Goal: Task Accomplishment & Management: Use online tool/utility

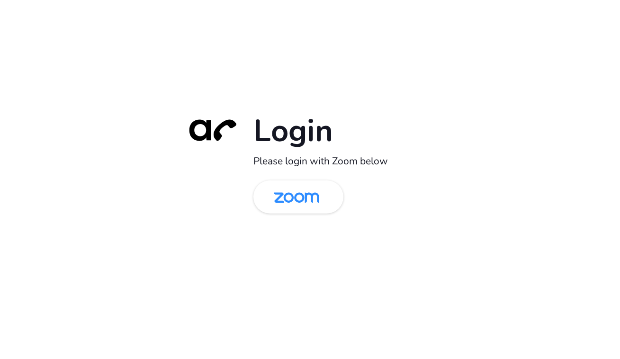
click at [309, 179] on div "Login Please login with Zoom below" at bounding box center [310, 180] width 265 height 136
click at [314, 185] on img at bounding box center [296, 197] width 65 height 31
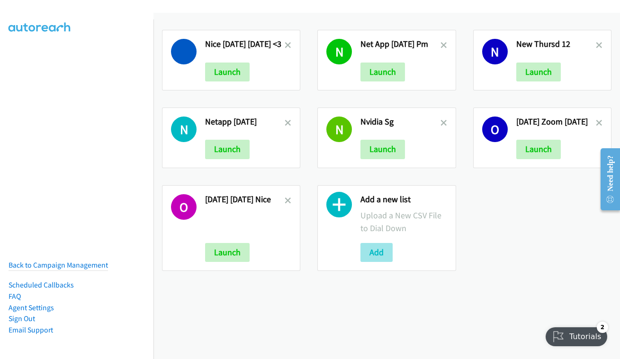
click at [364, 246] on button "Add" at bounding box center [376, 252] width 32 height 19
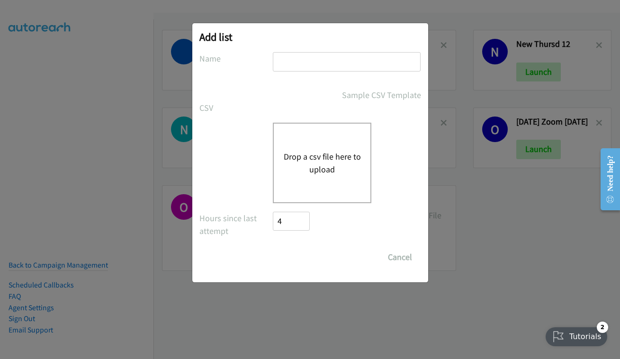
click at [347, 68] on div at bounding box center [347, 66] width 148 height 28
click at [347, 66] on input "text" at bounding box center [347, 61] width 148 height 19
type input "oct 15 - HP TH"
click at [259, 154] on div "Drop a csv file here to upload" at bounding box center [310, 163] width 222 height 80
click at [358, 144] on div "Drop a csv file here to upload" at bounding box center [322, 163] width 98 height 80
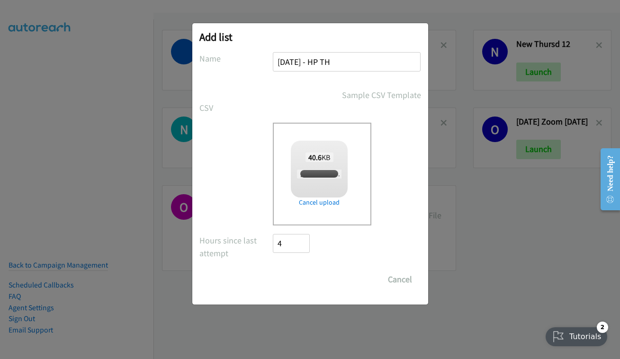
checkbox input "true"
click at [303, 283] on input "Save List" at bounding box center [298, 279] width 50 height 19
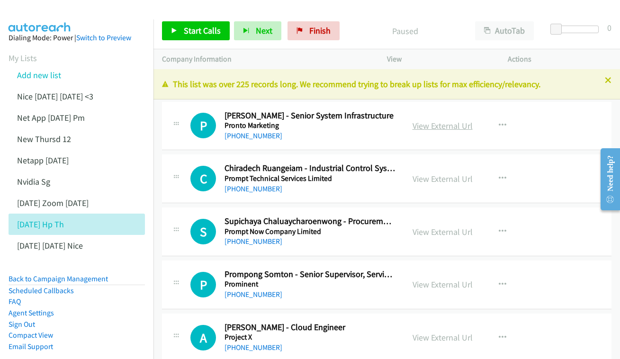
click at [440, 122] on link "View External Url" at bounding box center [442, 125] width 60 height 11
click at [449, 175] on link "View External Url" at bounding box center [442, 178] width 60 height 11
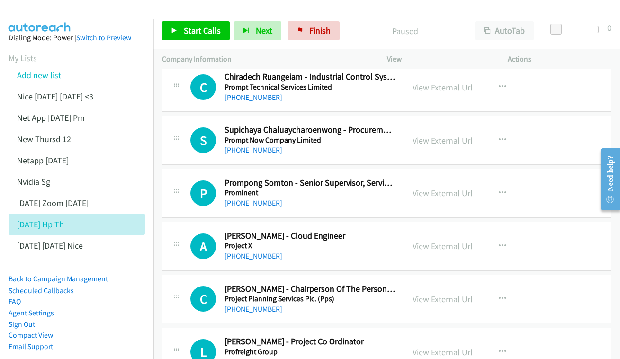
scroll to position [95, 0]
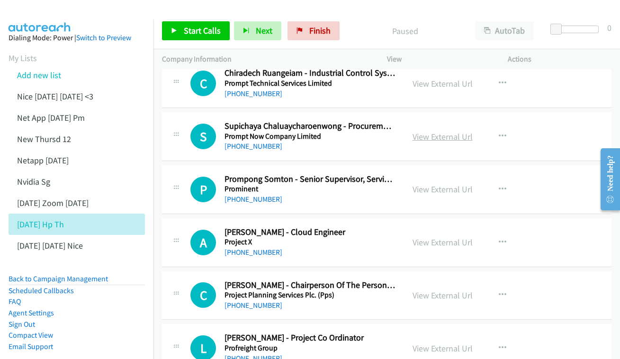
click at [438, 131] on link "View External Url" at bounding box center [442, 136] width 60 height 11
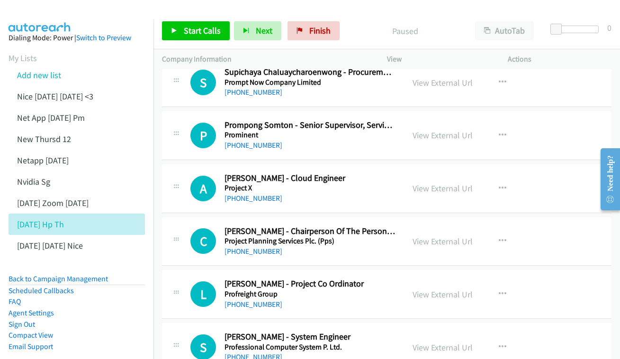
scroll to position [149, 0]
click at [458, 129] on div "View External Url" at bounding box center [442, 135] width 60 height 13
click at [453, 135] on link "View External Url" at bounding box center [442, 135] width 60 height 11
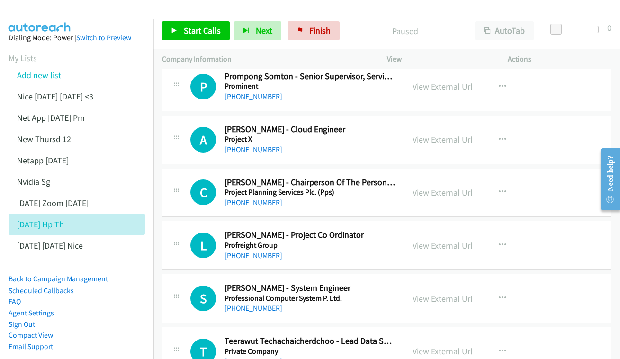
scroll to position [217, 0]
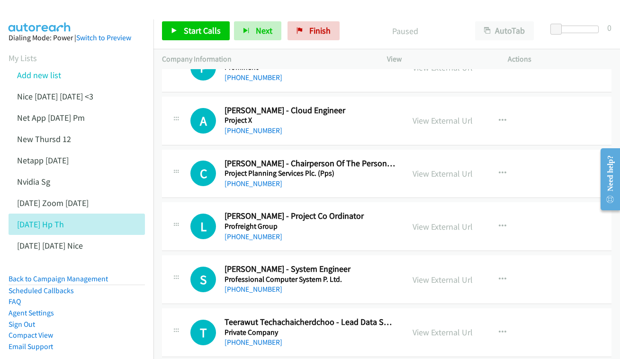
click at [463, 109] on div "View External Url View External Url Schedule/Manage Callback Start Calls Here R…" at bounding box center [468, 120] width 129 height 31
click at [451, 115] on link "View External Url" at bounding box center [442, 120] width 60 height 11
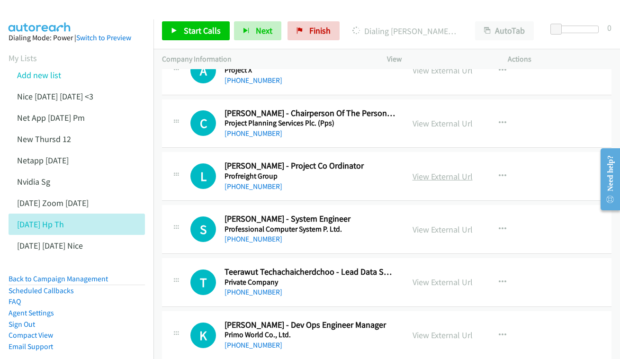
scroll to position [325, 0]
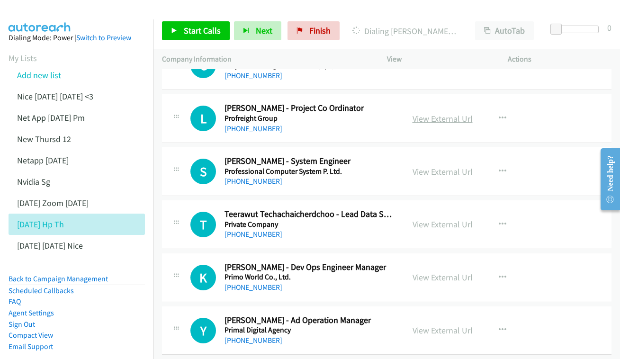
click at [430, 113] on link "View External Url" at bounding box center [442, 118] width 60 height 11
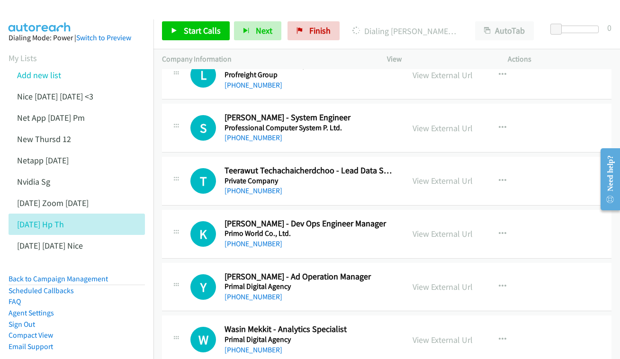
scroll to position [371, 0]
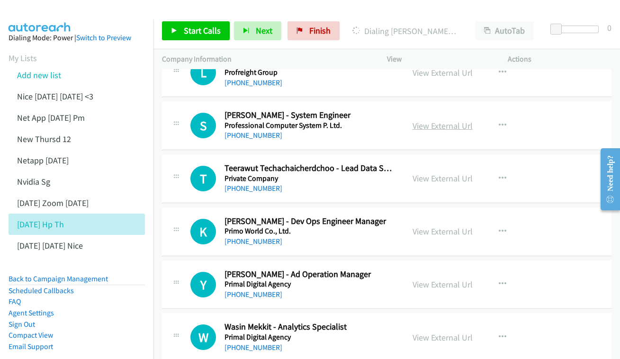
click at [459, 120] on link "View External Url" at bounding box center [442, 125] width 60 height 11
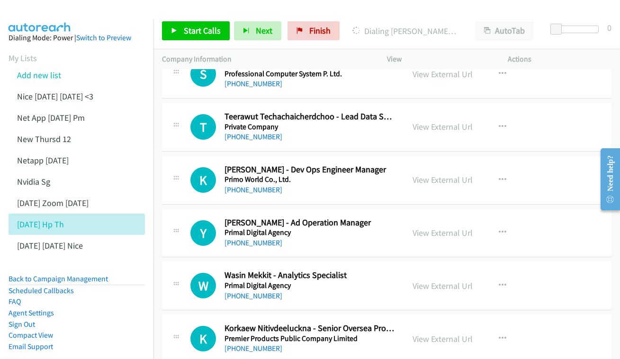
click at [432, 111] on div "View External Url View External Url Schedule/Manage Callback Start Calls Here R…" at bounding box center [468, 126] width 129 height 31
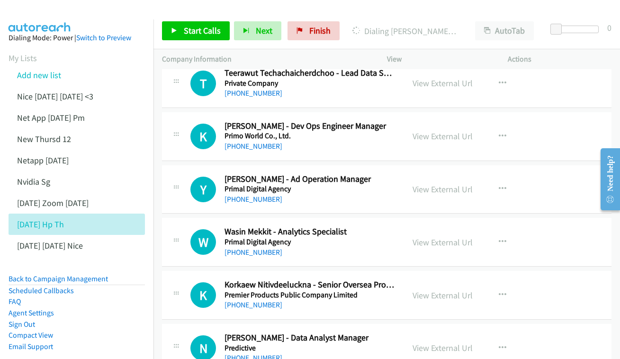
scroll to position [474, 0]
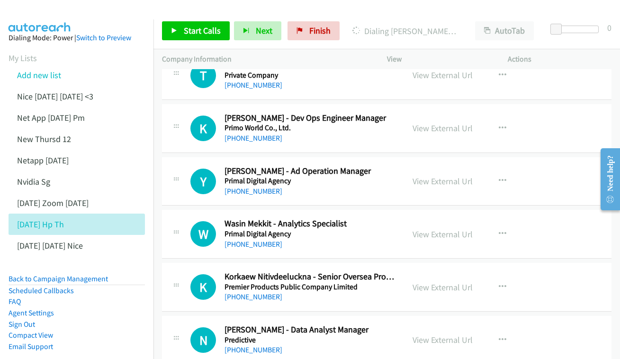
click at [436, 113] on div "View External Url View External Url Schedule/Manage Callback Start Calls Here R…" at bounding box center [468, 128] width 129 height 31
click at [432, 123] on link "View External Url" at bounding box center [442, 128] width 60 height 11
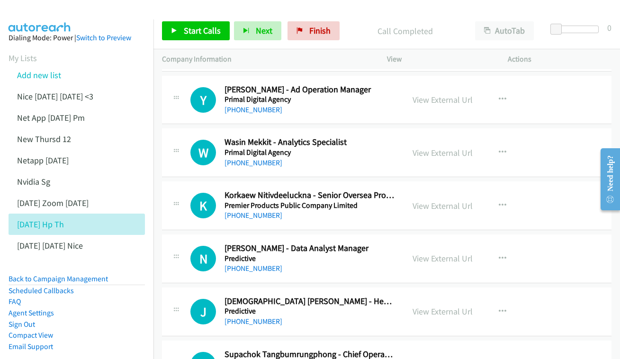
scroll to position [554, 0]
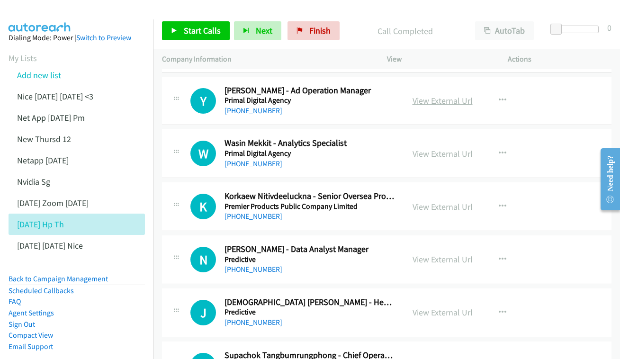
click at [442, 96] on link "View External Url" at bounding box center [442, 100] width 60 height 11
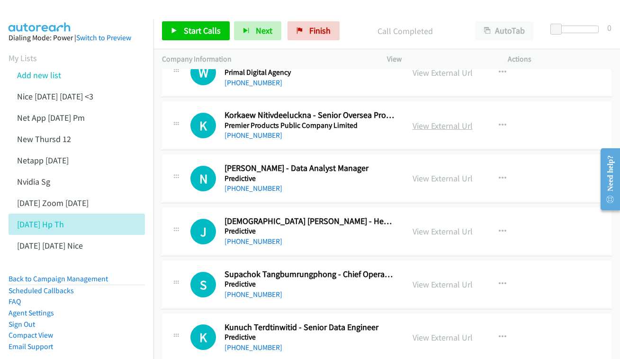
scroll to position [636, 0]
click at [431, 120] on link "View External Url" at bounding box center [442, 125] width 60 height 11
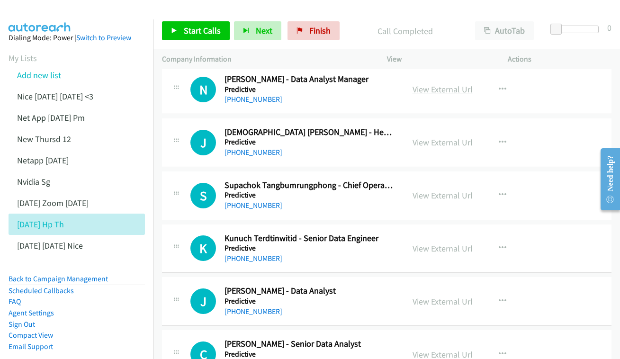
scroll to position [735, 0]
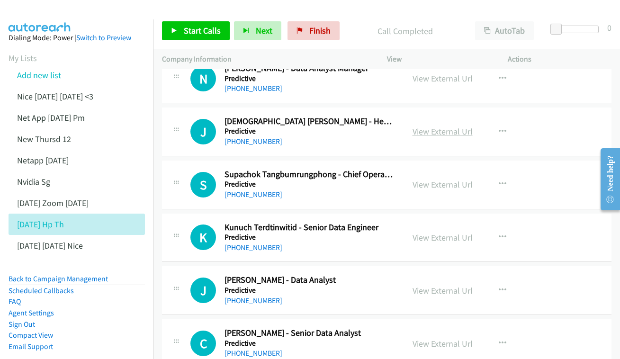
click at [433, 126] on link "View External Url" at bounding box center [442, 131] width 60 height 11
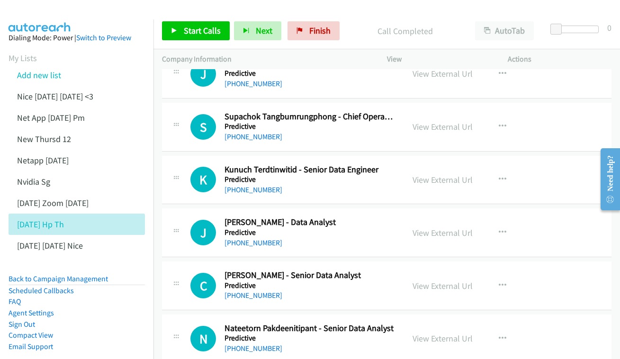
scroll to position [794, 0]
click at [432, 121] on link "View External Url" at bounding box center [442, 126] width 60 height 11
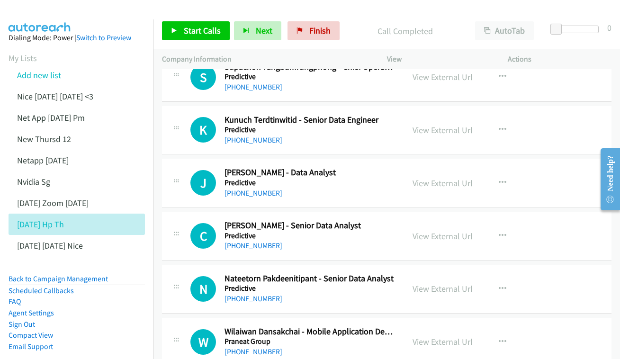
scroll to position [843, 0]
click at [435, 124] on link "View External Url" at bounding box center [442, 129] width 60 height 11
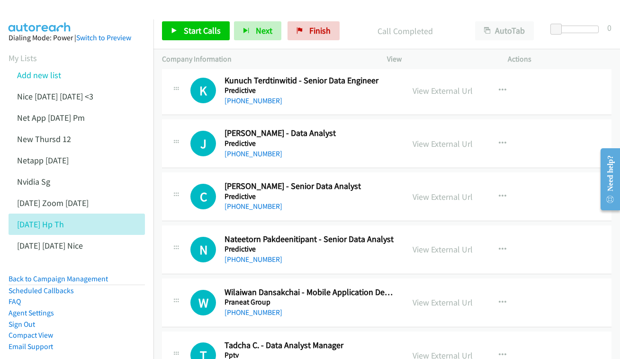
scroll to position [883, 0]
click at [429, 138] on link "View External Url" at bounding box center [442, 143] width 60 height 11
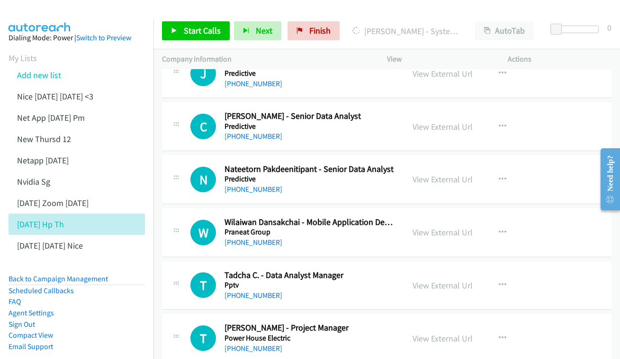
scroll to position [952, 0]
click at [436, 122] on link "View External Url" at bounding box center [442, 127] width 60 height 11
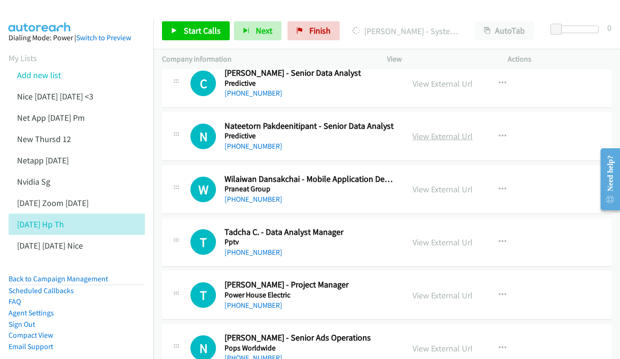
click at [437, 131] on link "View External Url" at bounding box center [442, 136] width 60 height 11
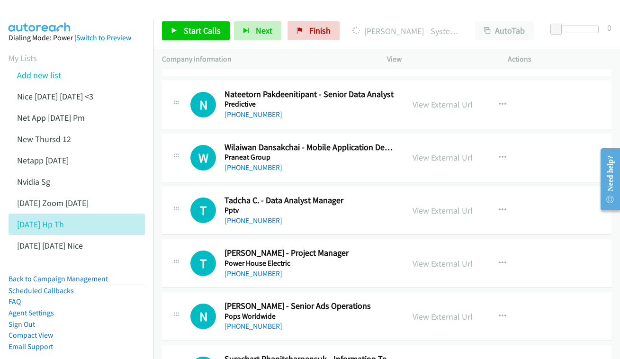
scroll to position [1038, 0]
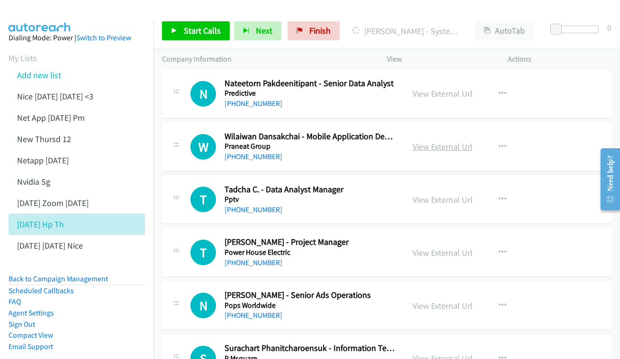
click at [437, 141] on link "View External Url" at bounding box center [442, 146] width 60 height 11
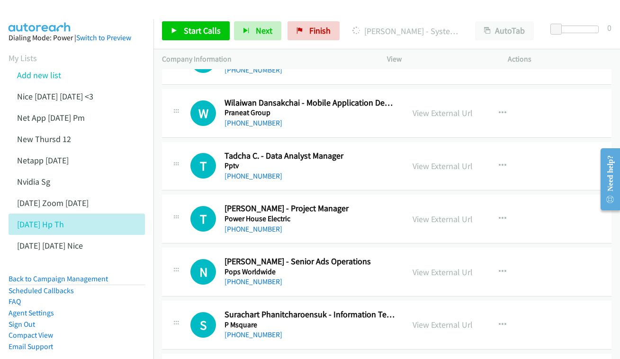
scroll to position [1092, 0]
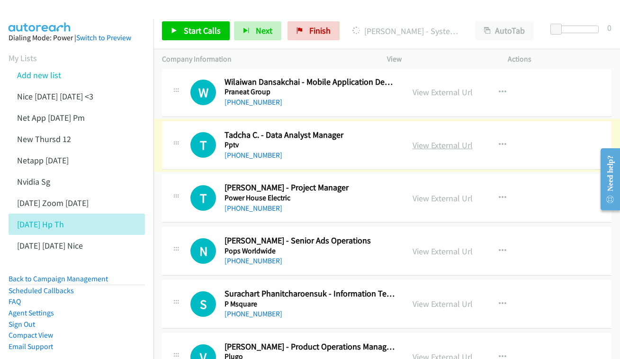
click at [441, 140] on link "View External Url" at bounding box center [442, 145] width 60 height 11
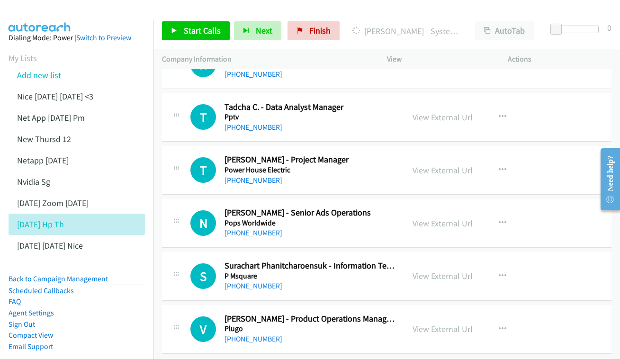
scroll to position [1139, 0]
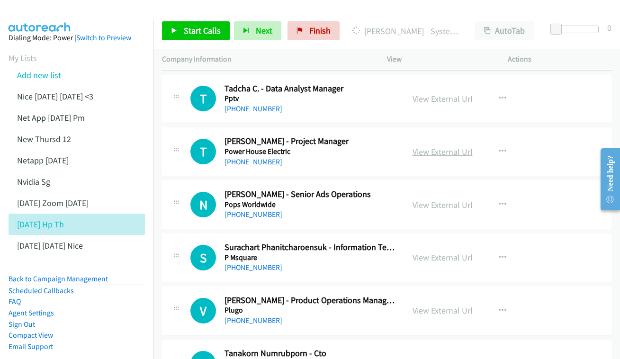
click at [430, 146] on link "View External Url" at bounding box center [442, 151] width 60 height 11
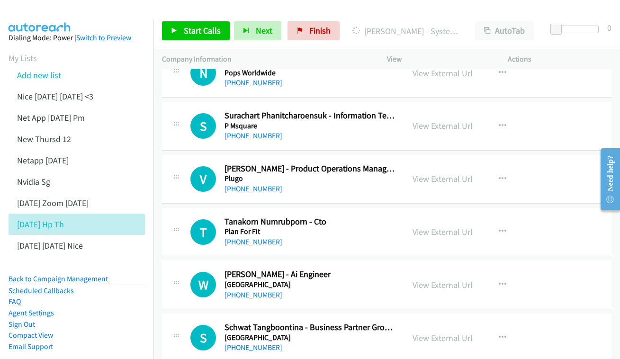
scroll to position [1271, 0]
click at [432, 113] on div "View External Url View External Url Schedule/Manage Callback Start Calls Here R…" at bounding box center [468, 125] width 129 height 31
click at [432, 120] on link "View External Url" at bounding box center [442, 125] width 60 height 11
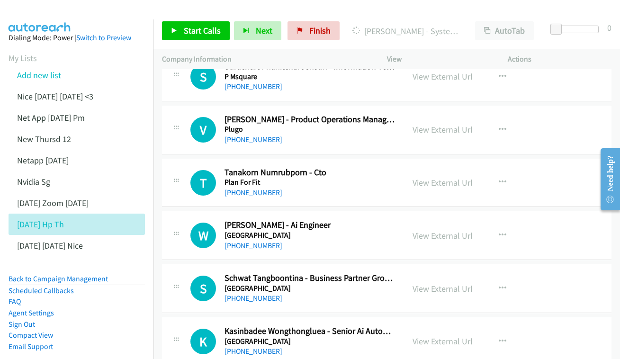
scroll to position [1320, 0]
click at [428, 124] on link "View External Url" at bounding box center [442, 129] width 60 height 11
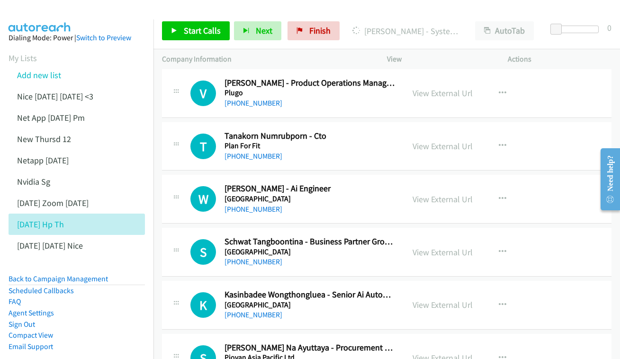
scroll to position [1382, 0]
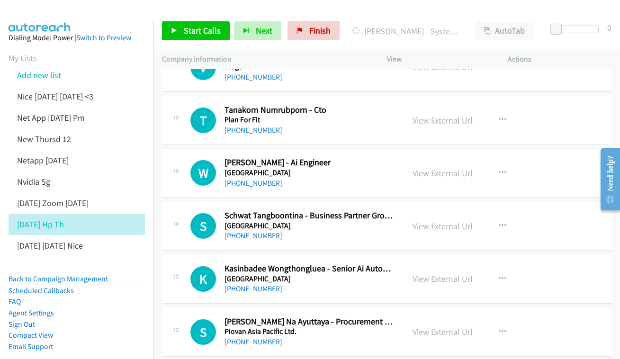
click at [443, 115] on link "View External Url" at bounding box center [442, 120] width 60 height 11
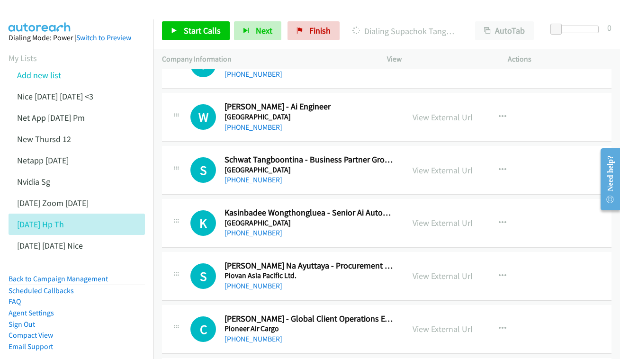
scroll to position [1437, 0]
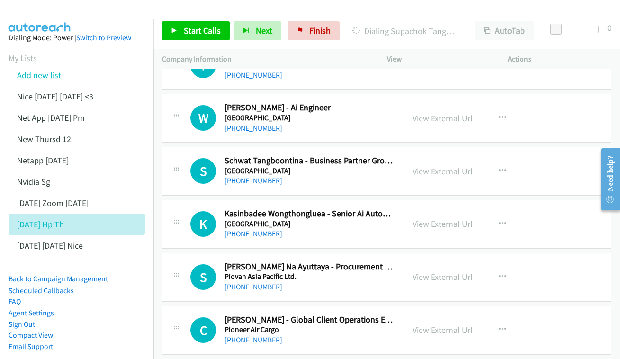
click at [431, 113] on link "View External Url" at bounding box center [442, 118] width 60 height 11
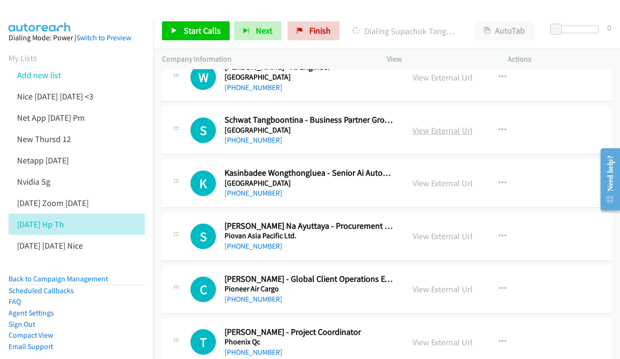
click at [433, 125] on link "View External Url" at bounding box center [442, 130] width 60 height 11
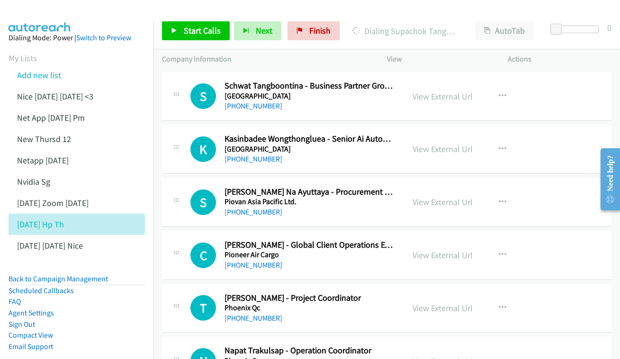
scroll to position [1523, 0]
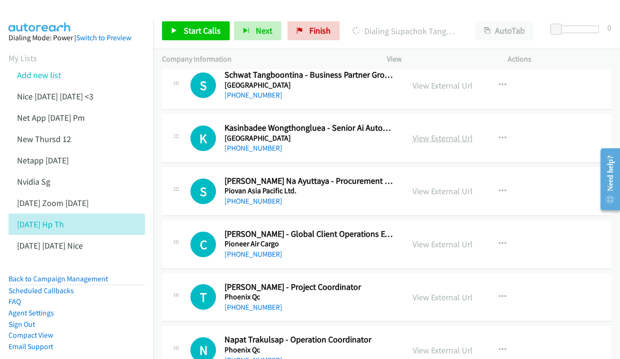
click at [421, 133] on link "View External Url" at bounding box center [442, 138] width 60 height 11
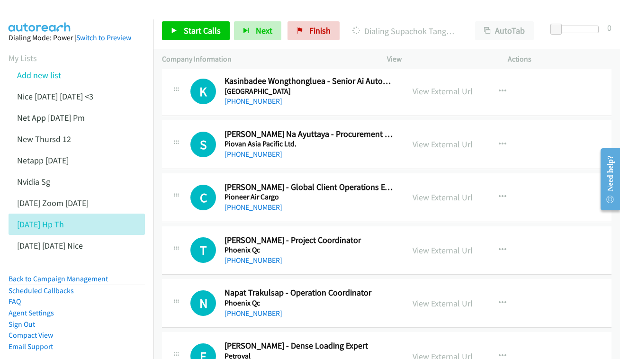
scroll to position [1582, 0]
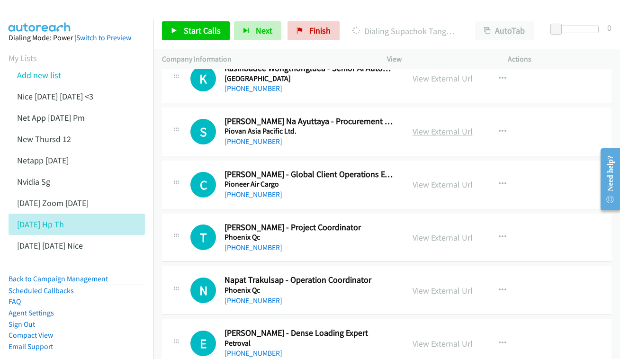
click at [440, 126] on link "View External Url" at bounding box center [442, 131] width 60 height 11
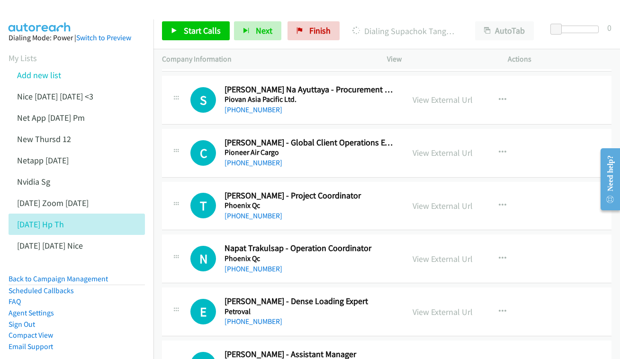
scroll to position [1625, 0]
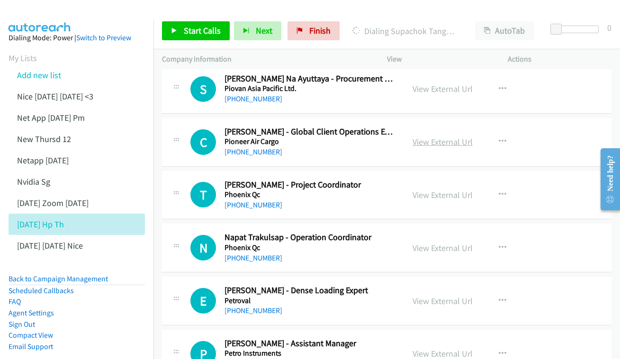
click at [423, 136] on link "View External Url" at bounding box center [442, 141] width 60 height 11
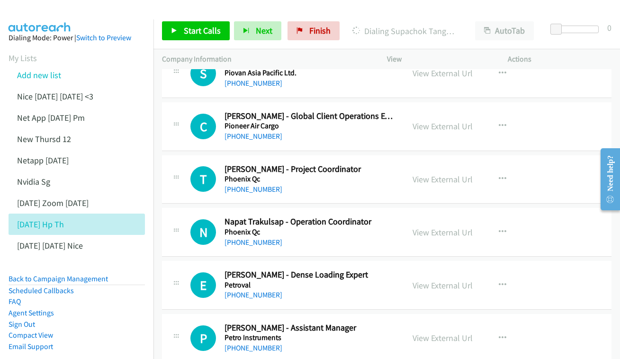
scroll to position [1662, 0]
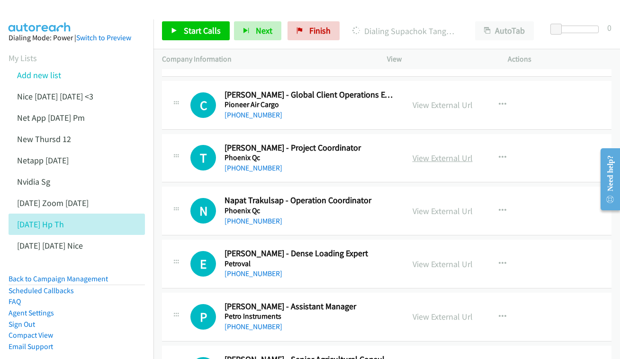
click at [429, 152] on link "View External Url" at bounding box center [442, 157] width 60 height 11
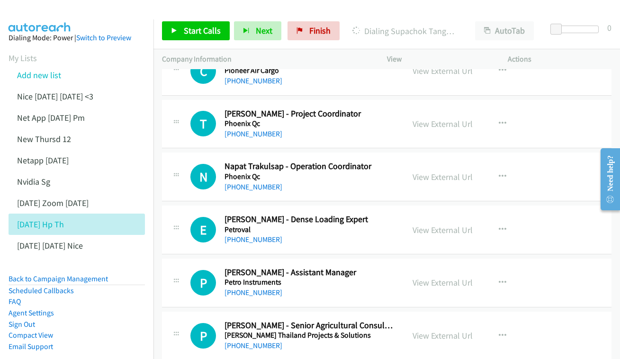
scroll to position [1718, 0]
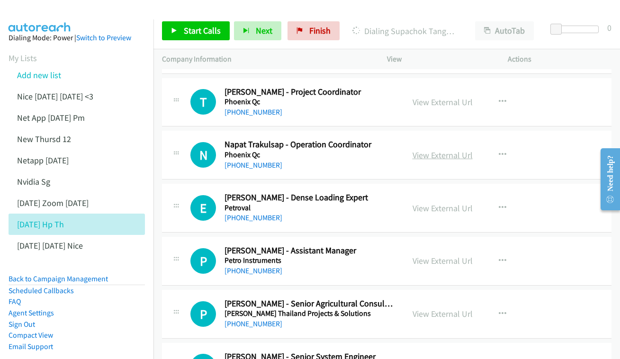
click at [445, 150] on link "View External Url" at bounding box center [442, 155] width 60 height 11
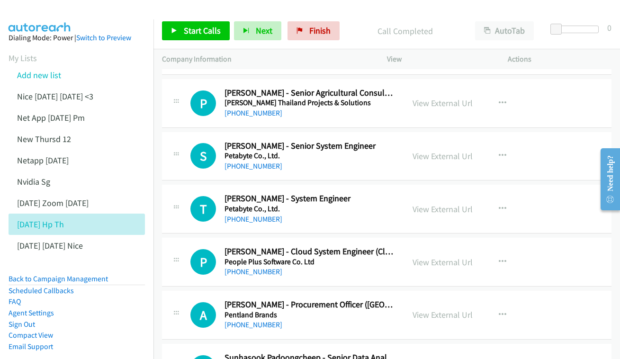
scroll to position [1943, 0]
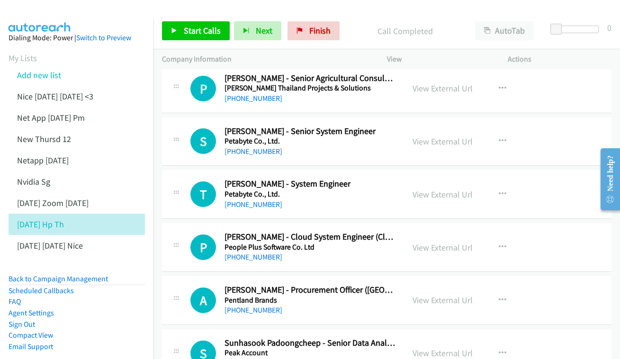
click at [432, 126] on div "View External Url View External Url Schedule/Manage Callback Start Calls Here R…" at bounding box center [468, 141] width 129 height 31
click at [432, 136] on link "View External Url" at bounding box center [442, 141] width 60 height 11
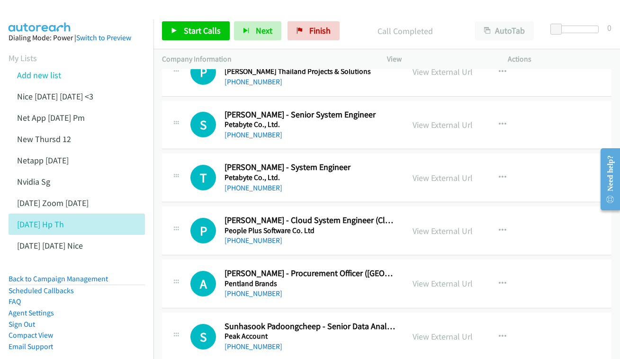
scroll to position [1978, 0]
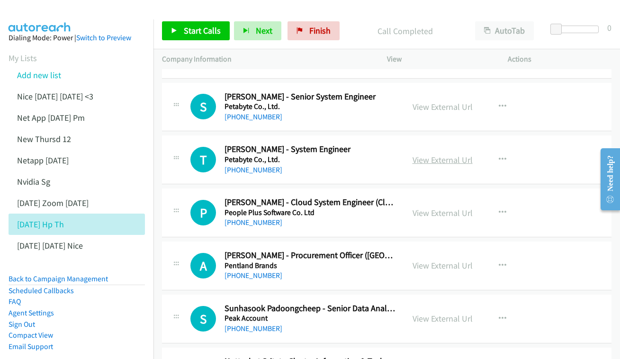
click at [429, 154] on link "View External Url" at bounding box center [442, 159] width 60 height 11
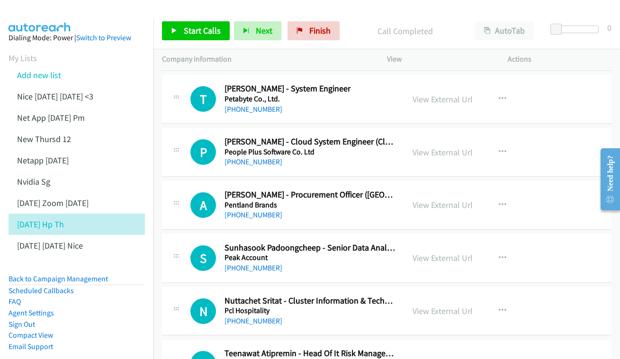
scroll to position [2055, 0]
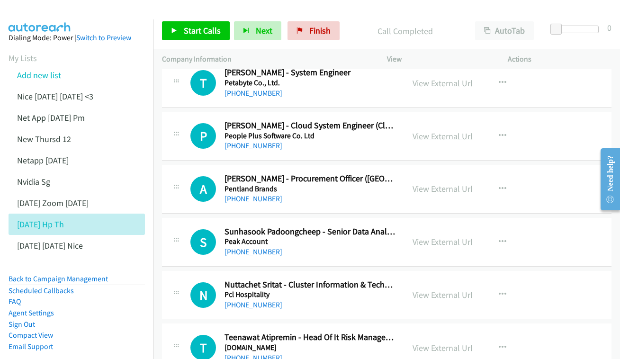
click at [432, 131] on link "View External Url" at bounding box center [442, 136] width 60 height 11
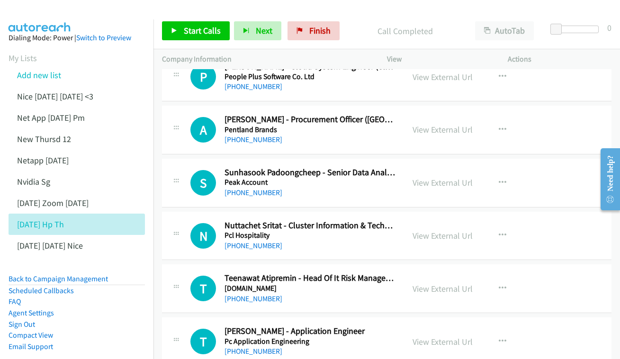
scroll to position [2116, 0]
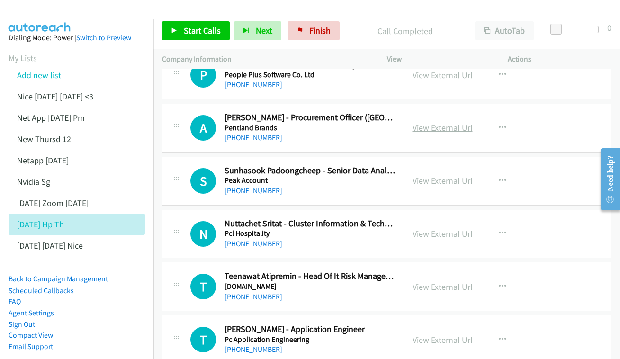
click at [440, 122] on link "View External Url" at bounding box center [442, 127] width 60 height 11
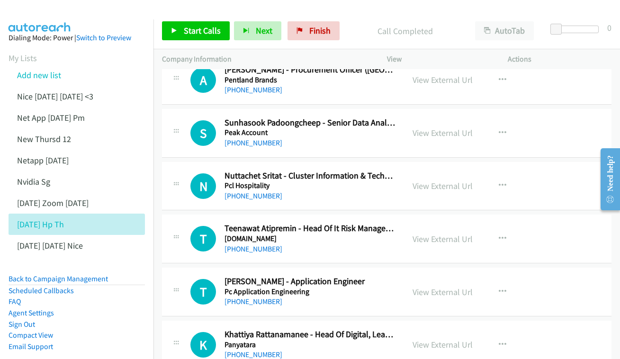
scroll to position [2165, 0]
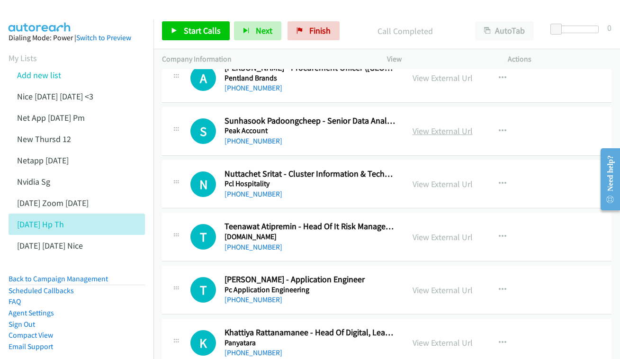
click at [412, 125] on link "View External Url" at bounding box center [442, 130] width 60 height 11
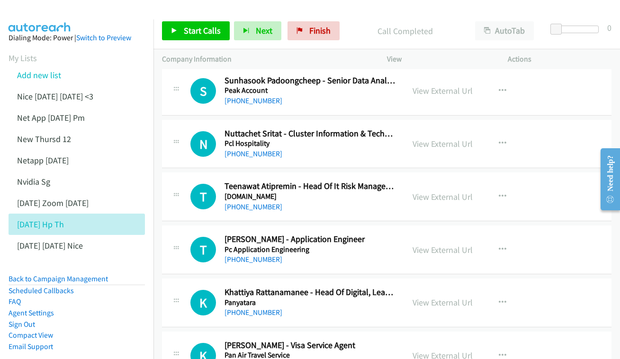
scroll to position [2224, 0]
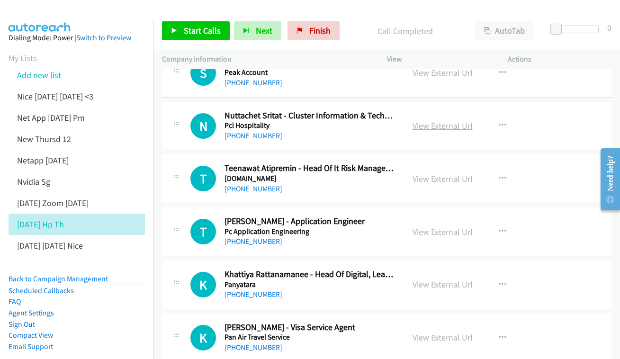
click at [454, 120] on link "View External Url" at bounding box center [442, 125] width 60 height 11
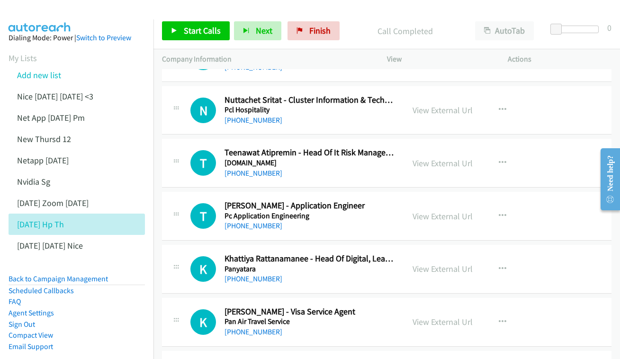
scroll to position [2241, 0]
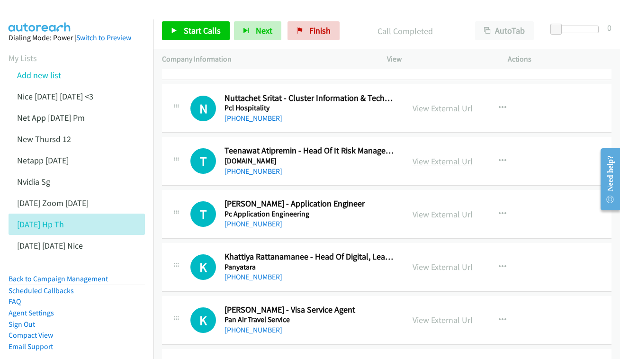
click at [455, 156] on link "View External Url" at bounding box center [442, 161] width 60 height 11
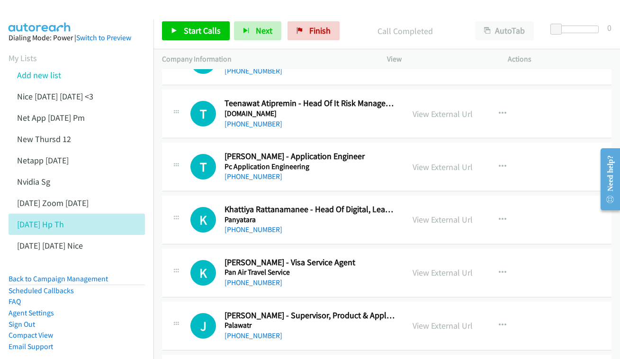
scroll to position [2303, 0]
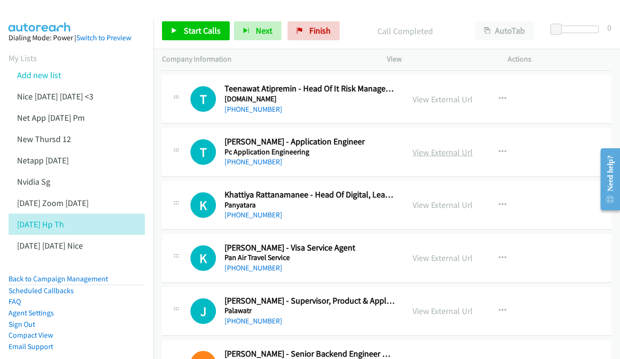
click at [417, 147] on link "View External Url" at bounding box center [442, 152] width 60 height 11
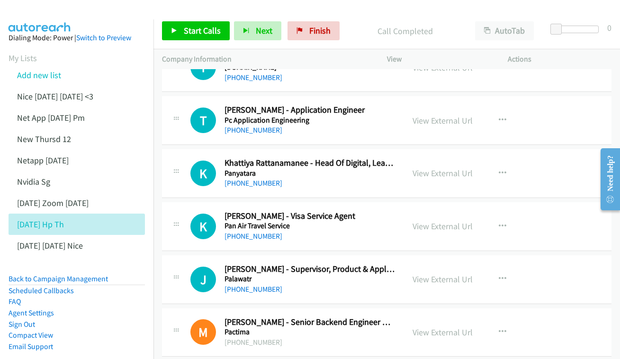
scroll to position [2370, 0]
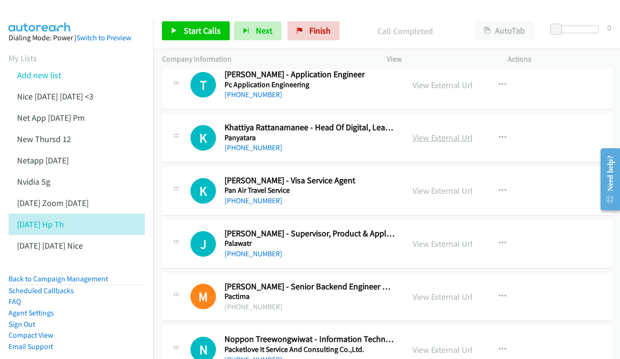
click at [435, 132] on link "View External Url" at bounding box center [442, 137] width 60 height 11
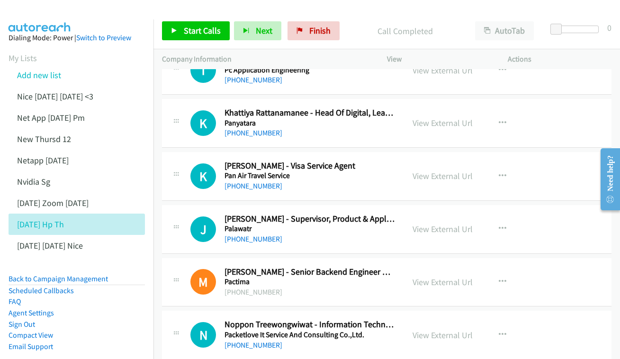
scroll to position [2400, 0]
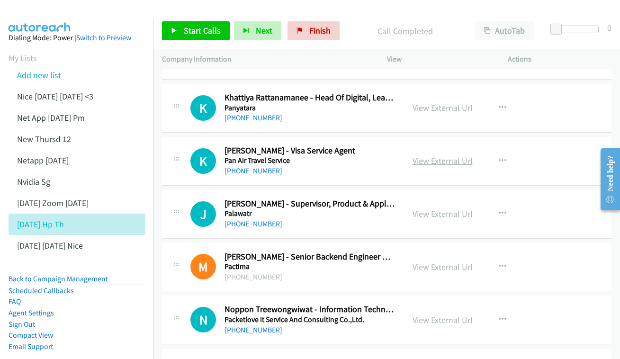
click at [437, 155] on link "View External Url" at bounding box center [442, 160] width 60 height 11
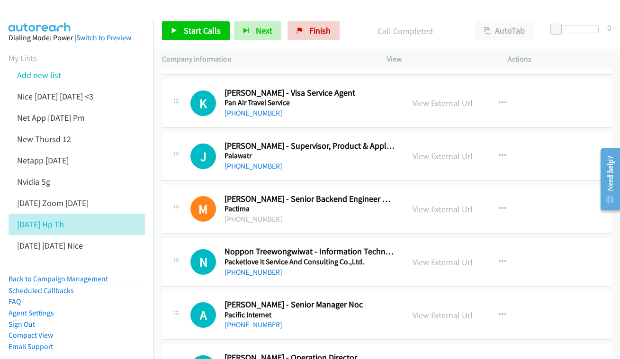
scroll to position [2460, 0]
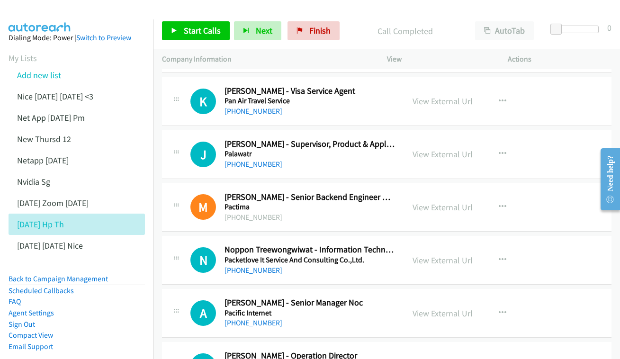
click at [426, 139] on div "View External Url View External Url Schedule/Manage Callback Start Calls Here R…" at bounding box center [468, 154] width 129 height 31
click at [431, 149] on link "View External Url" at bounding box center [442, 154] width 60 height 11
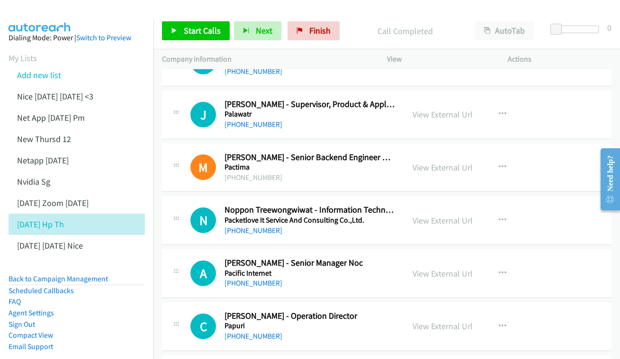
scroll to position [2515, 0]
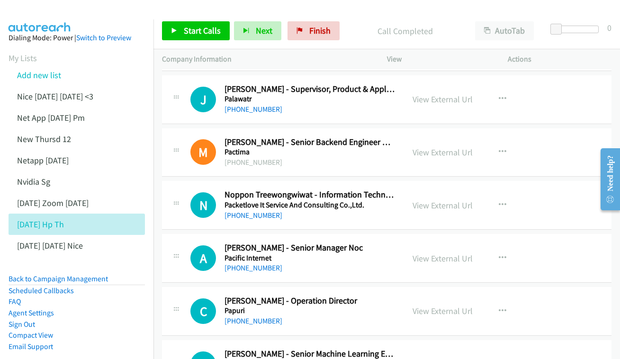
click at [443, 137] on div "View External Url View External Url Schedule/Manage Callback Start Calls Here R…" at bounding box center [468, 152] width 129 height 31
click at [433, 147] on link "View External Url" at bounding box center [442, 152] width 60 height 11
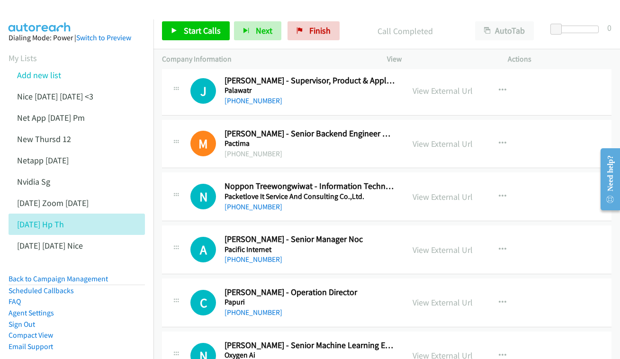
scroll to position [2556, 0]
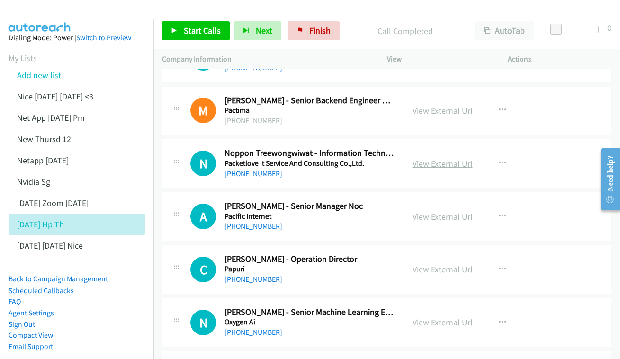
click at [434, 158] on link "View External Url" at bounding box center [442, 163] width 60 height 11
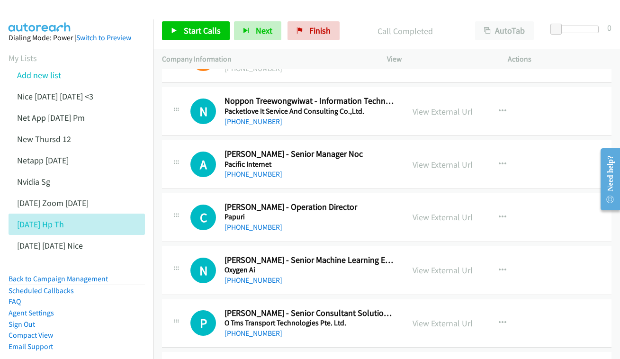
scroll to position [2624, 0]
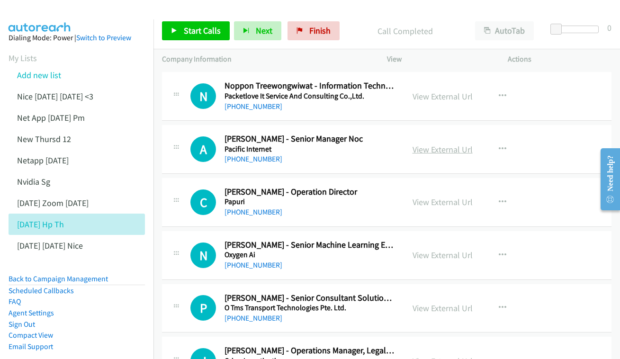
click at [433, 144] on link "View External Url" at bounding box center [442, 149] width 60 height 11
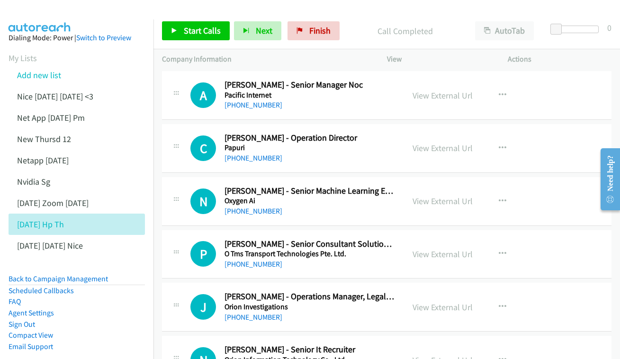
scroll to position [2680, 0]
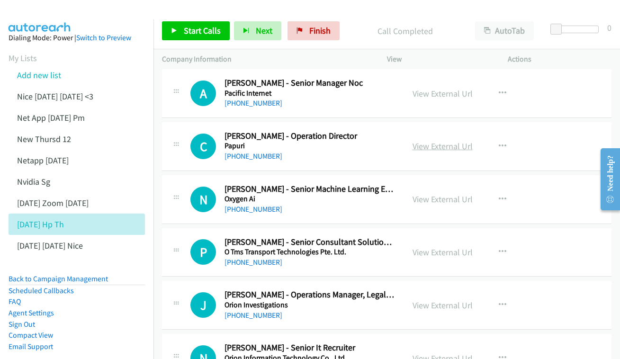
click at [457, 141] on link "View External Url" at bounding box center [442, 146] width 60 height 11
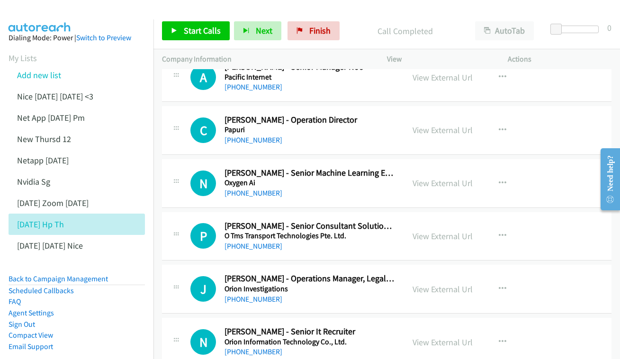
scroll to position [2713, 0]
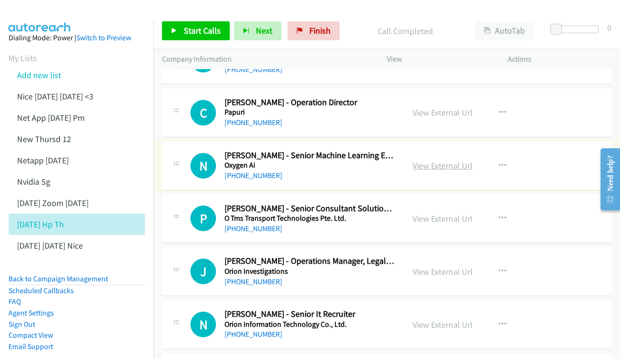
click at [432, 160] on link "View External Url" at bounding box center [442, 165] width 60 height 11
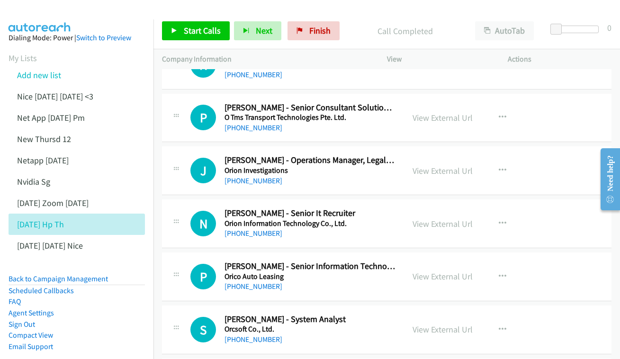
scroll to position [2816, 0]
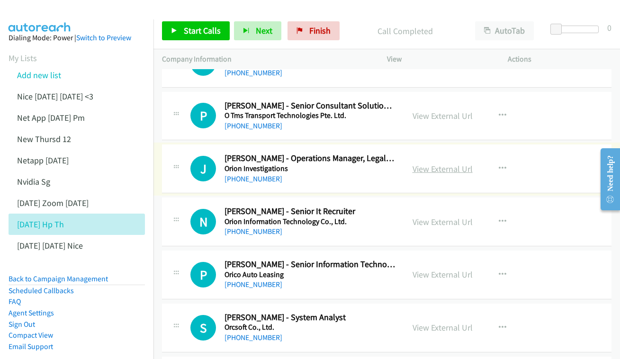
click at [422, 163] on link "View External Url" at bounding box center [442, 168] width 60 height 11
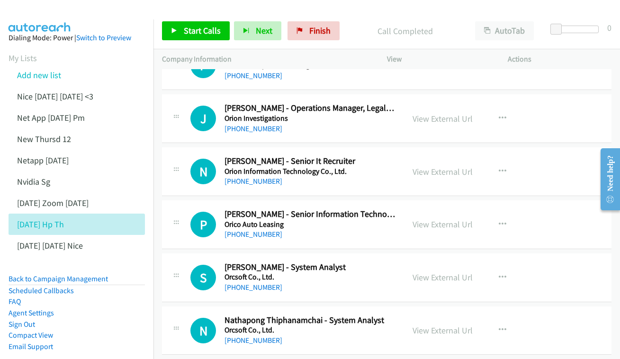
scroll to position [2868, 0]
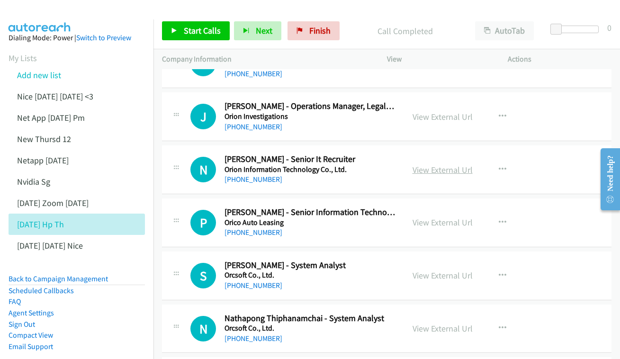
click at [442, 164] on link "View External Url" at bounding box center [442, 169] width 60 height 11
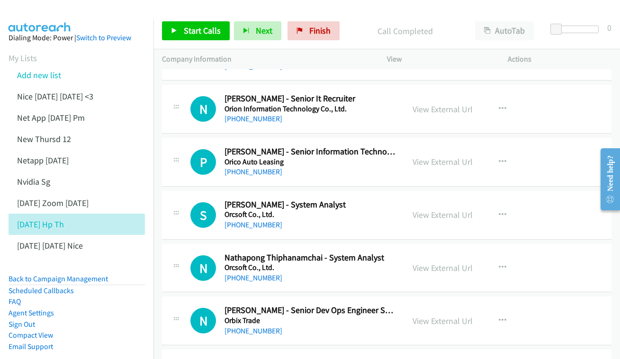
scroll to position [2945, 0]
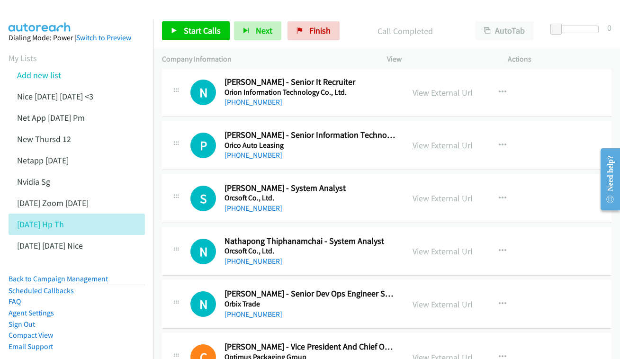
click at [446, 140] on link "View External Url" at bounding box center [442, 145] width 60 height 11
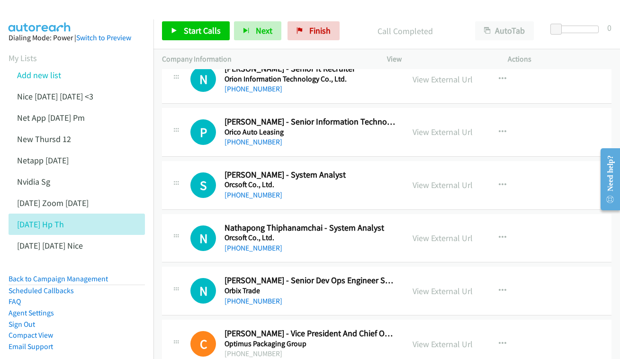
scroll to position [2990, 0]
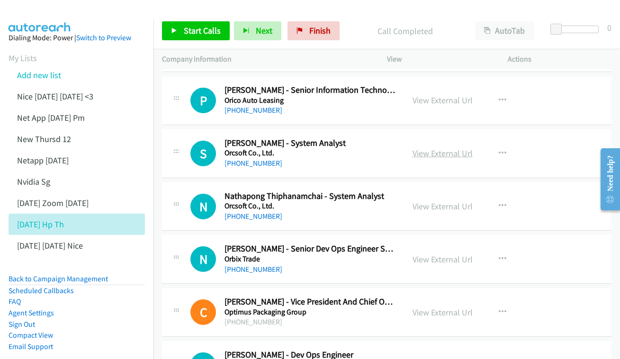
click at [440, 148] on link "View External Url" at bounding box center [442, 153] width 60 height 11
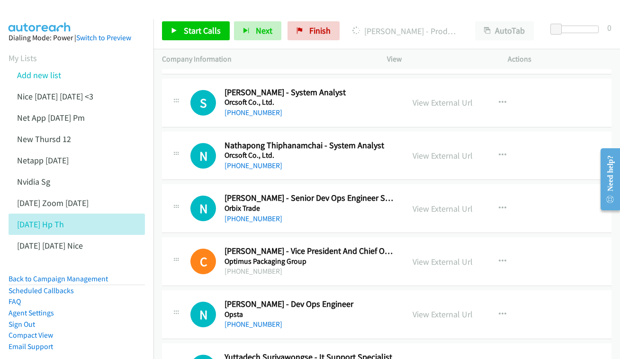
scroll to position [3043, 0]
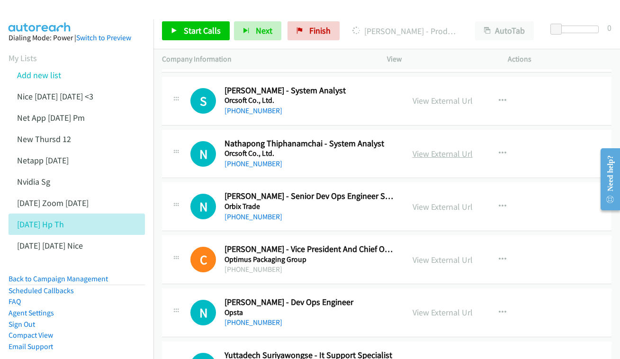
click at [448, 148] on link "View External Url" at bounding box center [442, 153] width 60 height 11
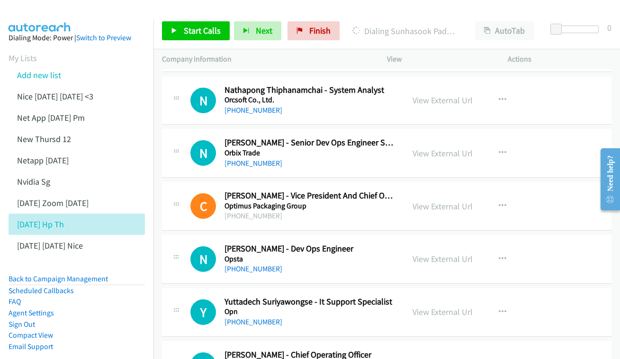
scroll to position [3098, 0]
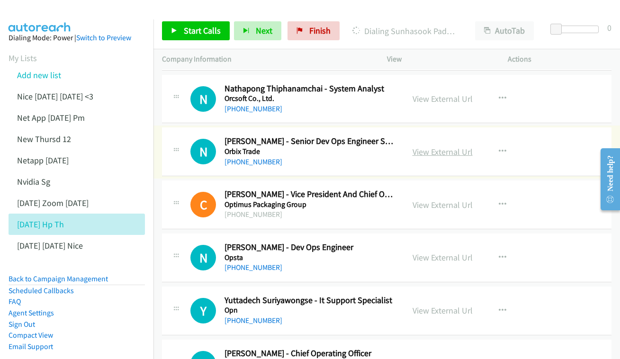
click at [452, 146] on link "View External Url" at bounding box center [442, 151] width 60 height 11
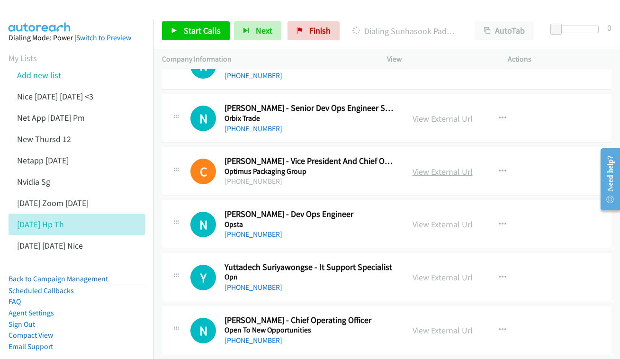
scroll to position [3133, 0]
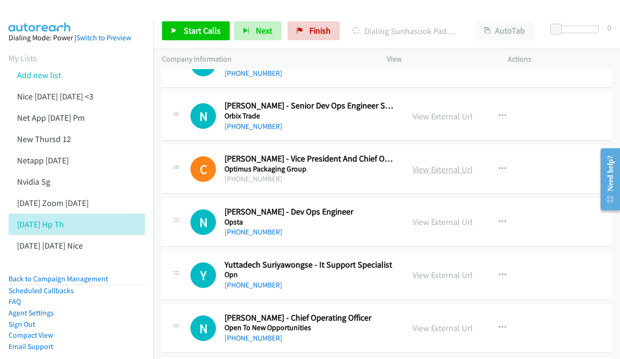
click at [433, 164] on link "View External Url" at bounding box center [442, 169] width 60 height 11
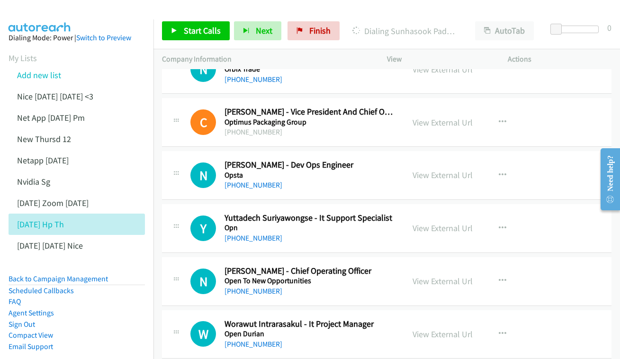
scroll to position [3181, 0]
click at [415, 169] on link "View External Url" at bounding box center [442, 174] width 60 height 11
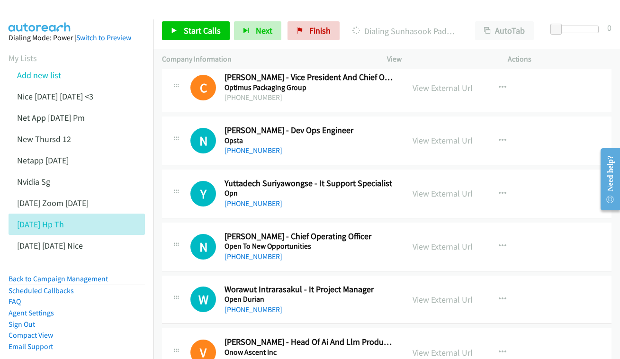
scroll to position [3229, 0]
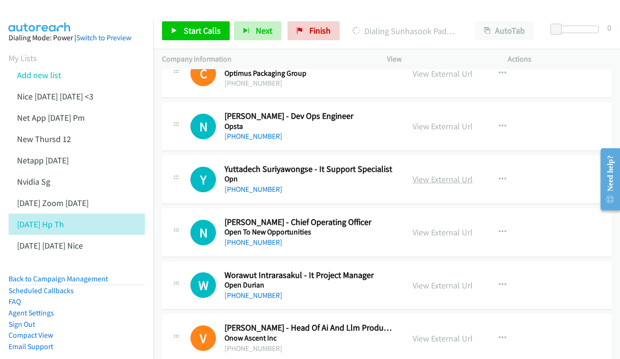
click at [419, 174] on link "View External Url" at bounding box center [442, 179] width 60 height 11
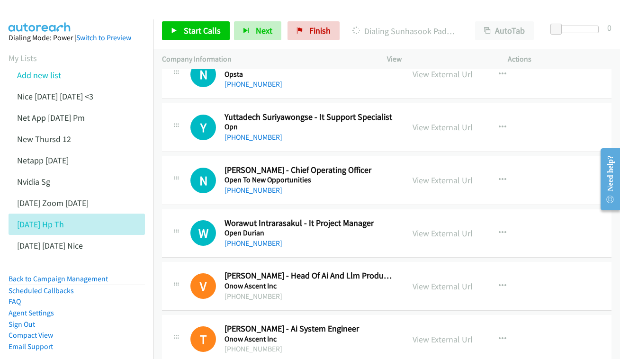
scroll to position [3281, 0]
click at [437, 174] on link "View External Url" at bounding box center [442, 179] width 60 height 11
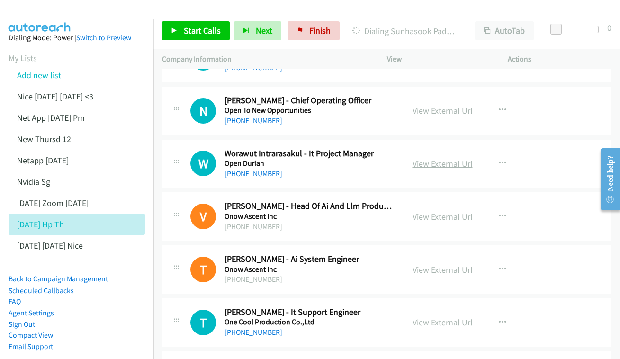
scroll to position [3350, 0]
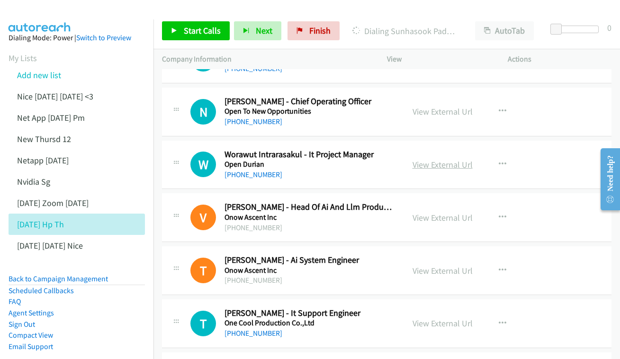
click at [435, 158] on div "View External Url" at bounding box center [442, 164] width 60 height 13
click at [433, 159] on link "View External Url" at bounding box center [442, 164] width 60 height 11
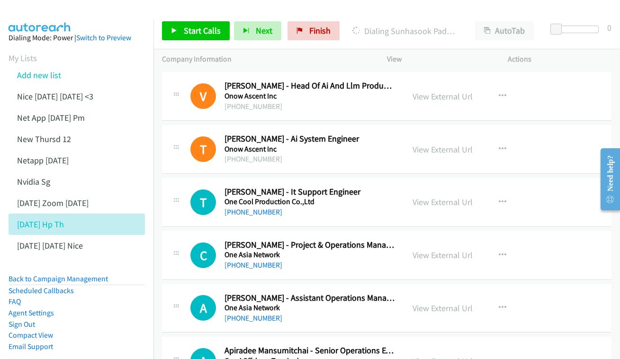
scroll to position [3500, 0]
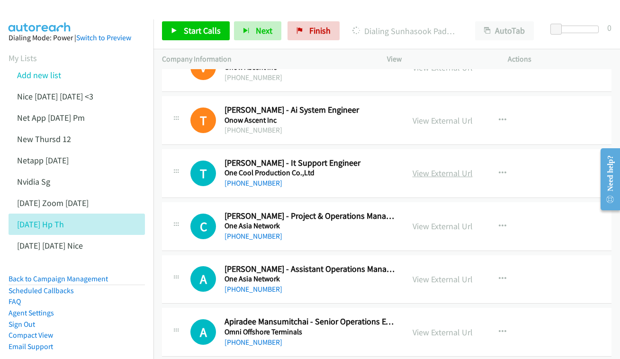
click at [449, 168] on link "View External Url" at bounding box center [442, 173] width 60 height 11
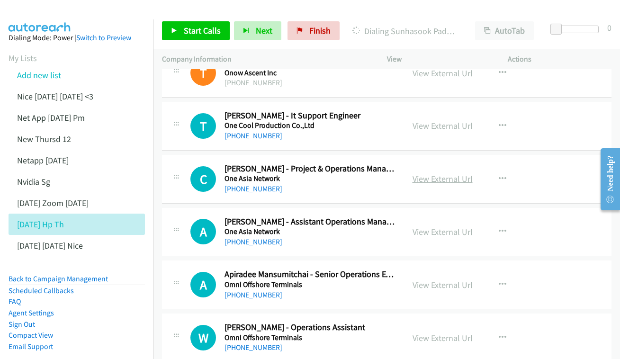
scroll to position [3546, 0]
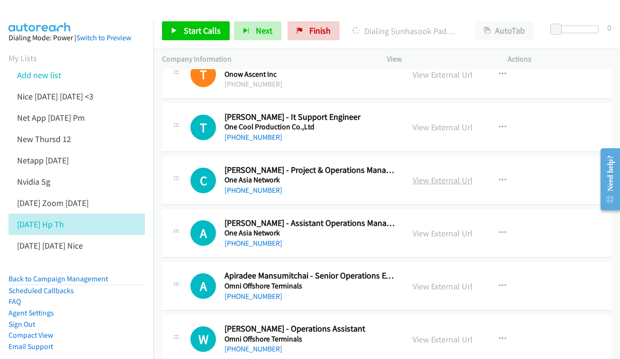
click at [445, 175] on link "View External Url" at bounding box center [442, 180] width 60 height 11
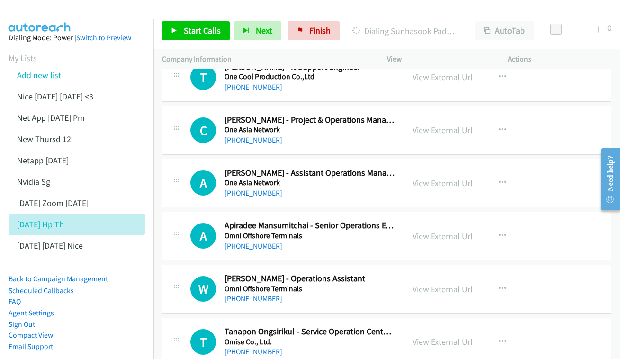
scroll to position [3597, 0]
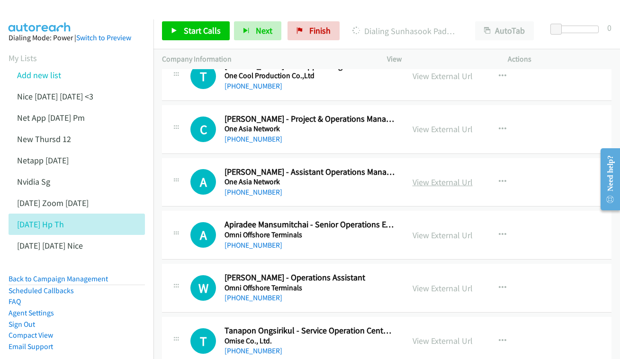
click at [426, 177] on link "View External Url" at bounding box center [442, 182] width 60 height 11
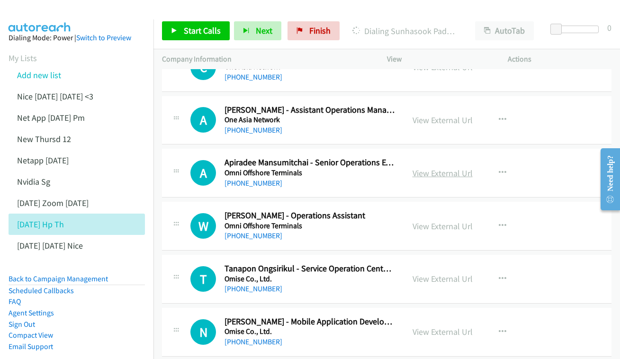
scroll to position [3658, 0]
click at [438, 168] on link "View External Url" at bounding box center [442, 173] width 60 height 11
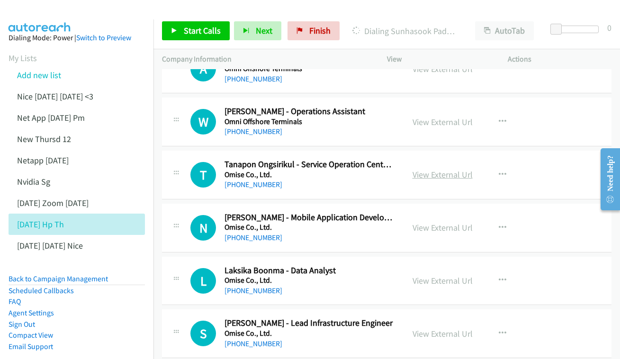
scroll to position [3765, 0]
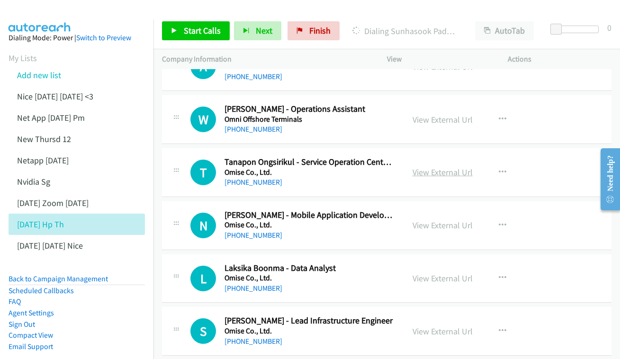
click at [426, 167] on link "View External Url" at bounding box center [442, 172] width 60 height 11
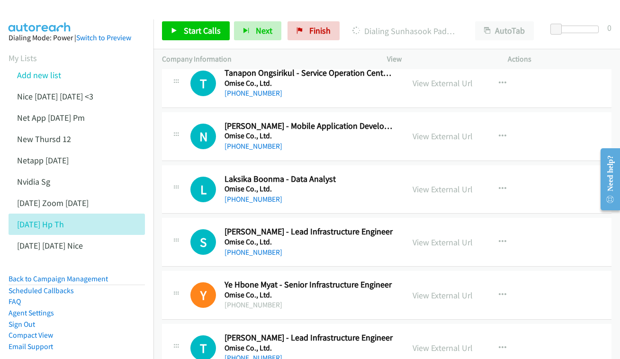
scroll to position [3871, 0]
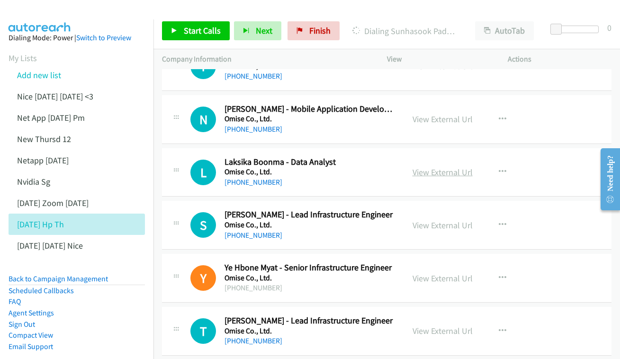
click at [444, 167] on link "View External Url" at bounding box center [442, 172] width 60 height 11
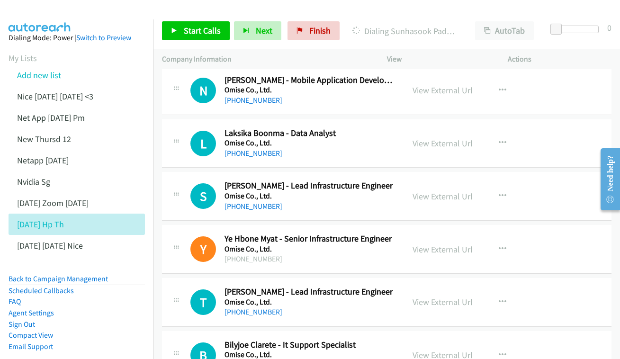
scroll to position [3912, 0]
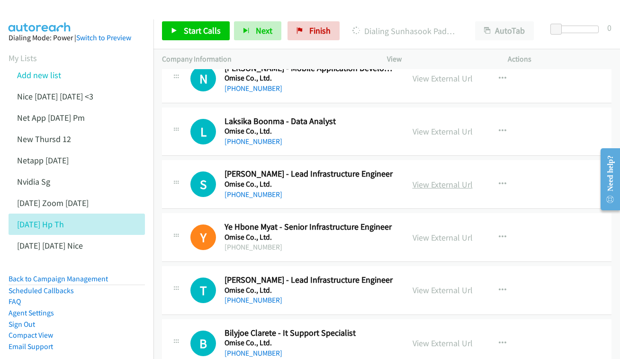
click at [429, 179] on link "View External Url" at bounding box center [442, 184] width 60 height 11
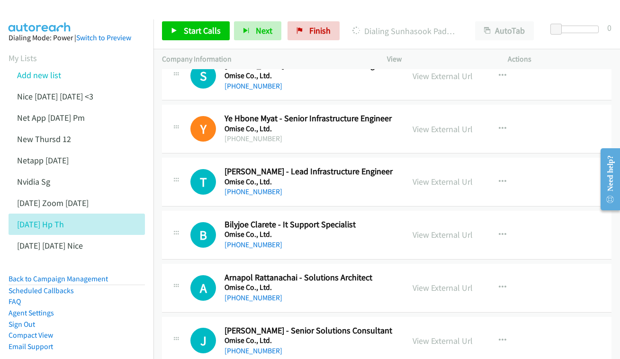
scroll to position [4032, 0]
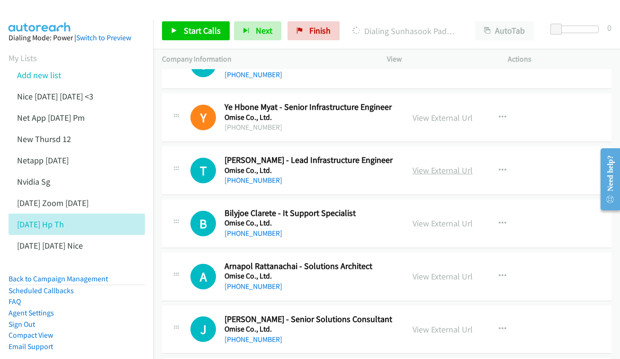
click at [441, 165] on link "View External Url" at bounding box center [442, 170] width 60 height 11
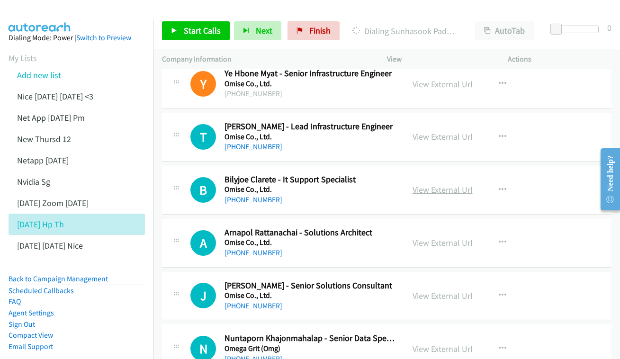
click at [415, 184] on link "View External Url" at bounding box center [442, 189] width 60 height 11
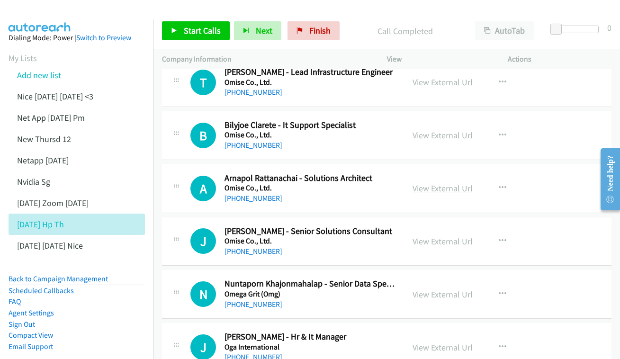
scroll to position [4120, 0]
click at [431, 182] on link "View External Url" at bounding box center [442, 187] width 60 height 11
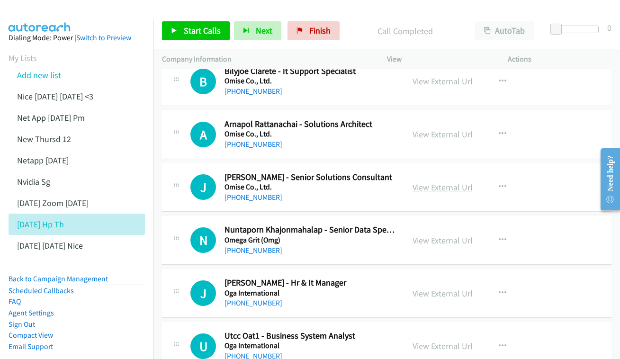
scroll to position [4174, 0]
click at [447, 181] on link "View External Url" at bounding box center [442, 186] width 60 height 11
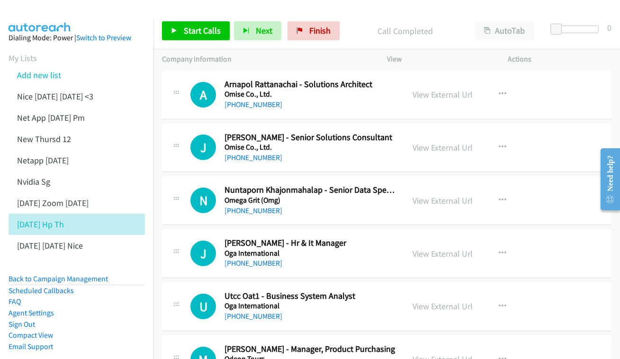
scroll to position [4232, 0]
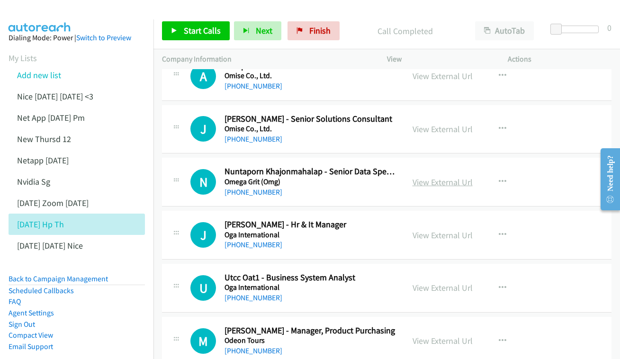
click at [435, 177] on link "View External Url" at bounding box center [442, 182] width 60 height 11
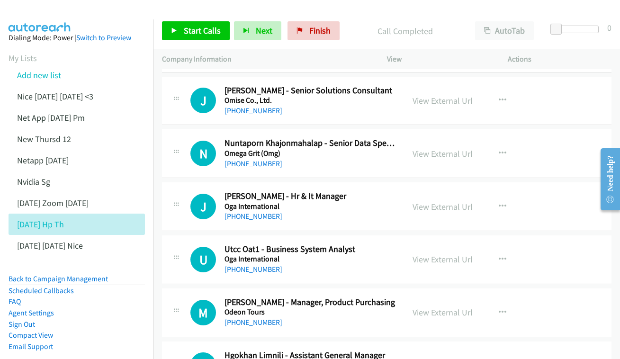
scroll to position [4285, 0]
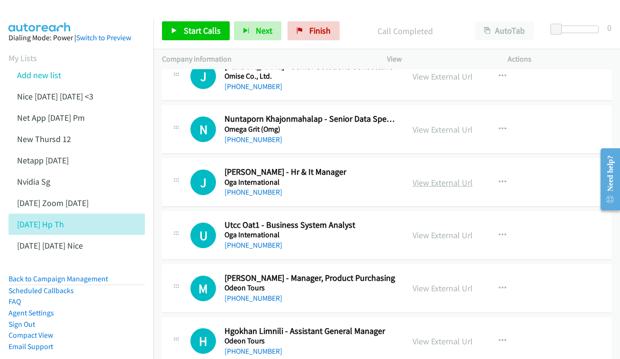
click at [433, 177] on link "View External Url" at bounding box center [442, 182] width 60 height 11
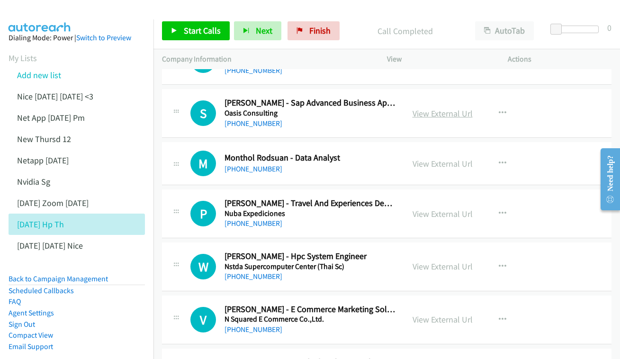
scroll to position [4567, 0]
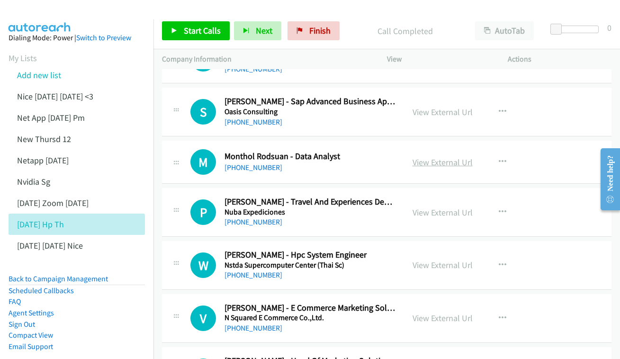
click at [435, 157] on link "View External Url" at bounding box center [442, 162] width 60 height 11
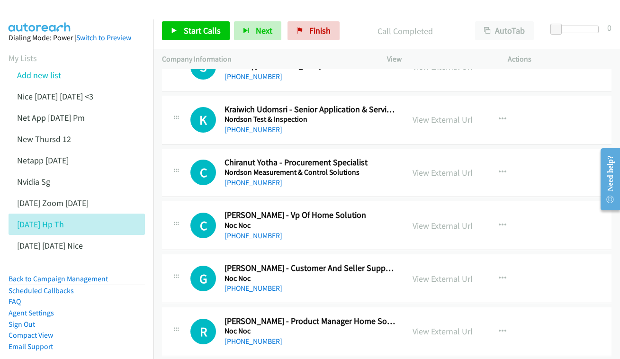
scroll to position [5074, 0]
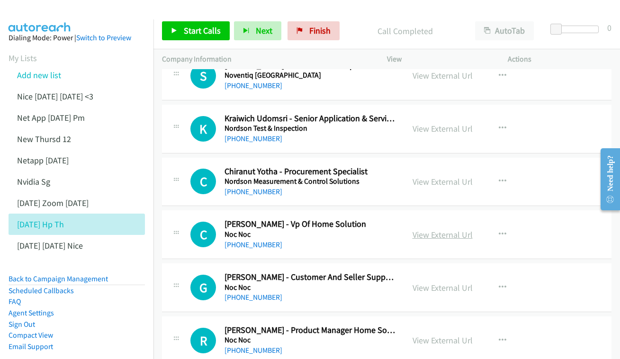
click at [429, 229] on link "View External Url" at bounding box center [442, 234] width 60 height 11
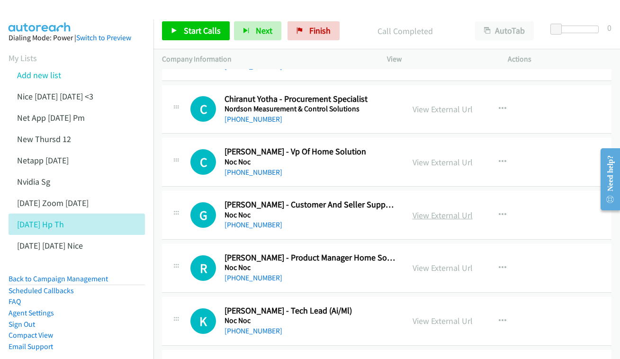
scroll to position [5149, 0]
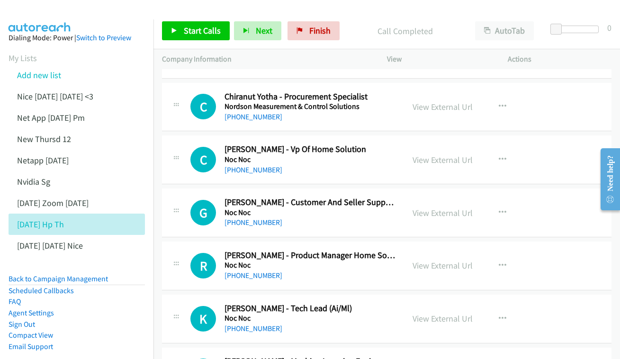
click at [447, 206] on div "View External Url" at bounding box center [442, 212] width 60 height 13
click at [444, 207] on link "View External Url" at bounding box center [442, 212] width 60 height 11
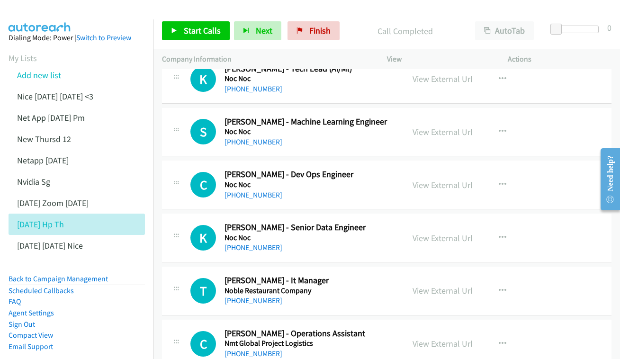
scroll to position [5389, 0]
click at [448, 169] on div "View External Url View External Url Schedule/Manage Callback Start Calls Here R…" at bounding box center [468, 184] width 129 height 31
click at [445, 179] on link "View External Url" at bounding box center [442, 184] width 60 height 11
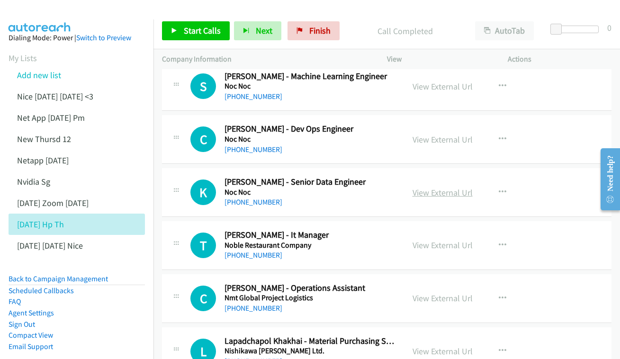
scroll to position [5433, 0]
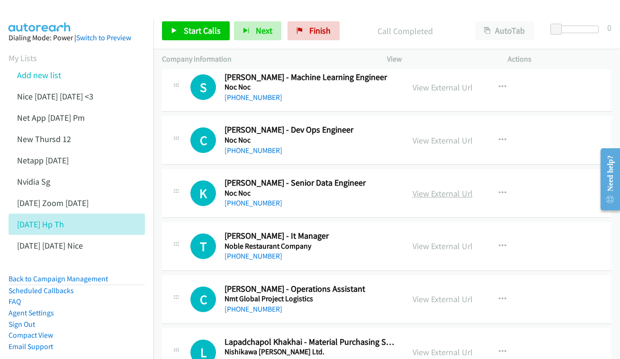
click at [441, 188] on link "View External Url" at bounding box center [442, 193] width 60 height 11
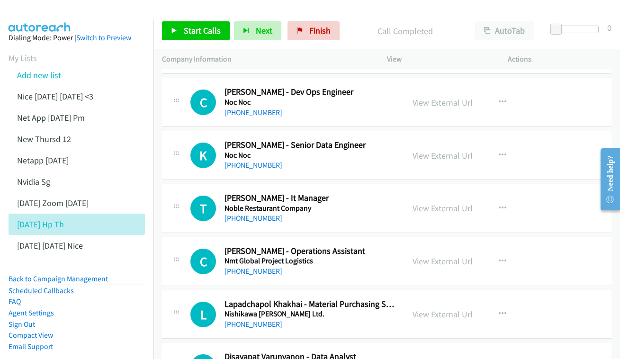
scroll to position [5475, 0]
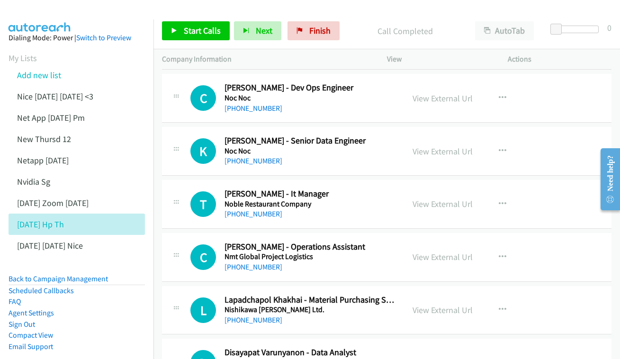
click at [430, 188] on div "View External Url View External Url Schedule/Manage Callback Start Calls Here R…" at bounding box center [468, 203] width 129 height 31
click at [429, 198] on link "View External Url" at bounding box center [442, 203] width 60 height 11
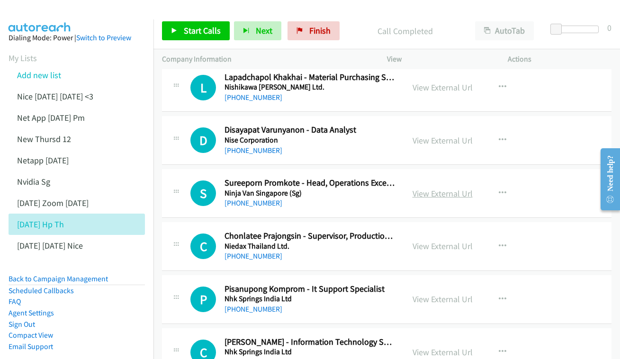
scroll to position [5698, 0]
click at [432, 188] on link "View External Url" at bounding box center [442, 193] width 60 height 11
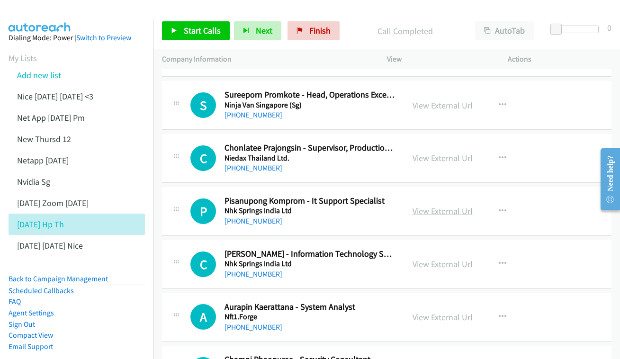
scroll to position [5787, 0]
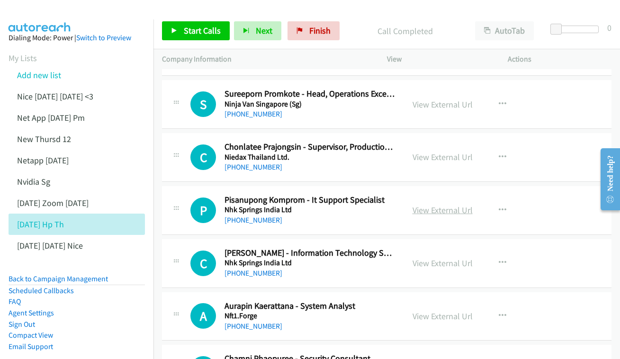
click at [437, 205] on link "View External Url" at bounding box center [442, 210] width 60 height 11
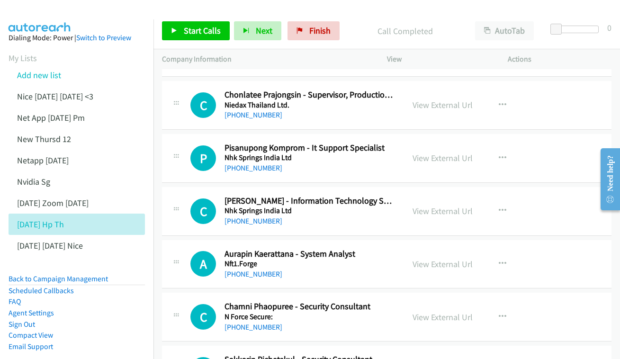
scroll to position [5839, 0]
click at [421, 205] on link "View External Url" at bounding box center [442, 210] width 60 height 11
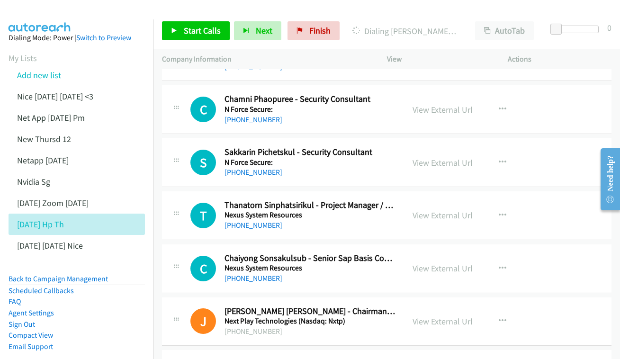
scroll to position [6048, 0]
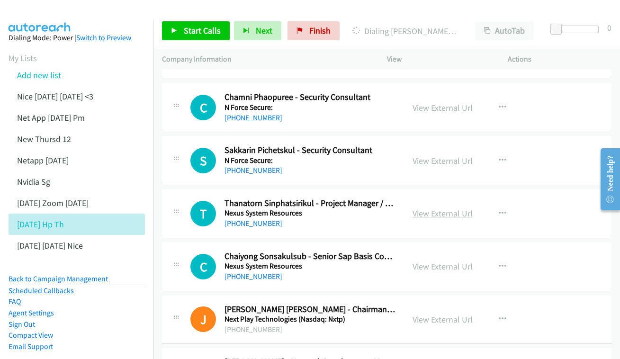
click at [420, 208] on link "View External Url" at bounding box center [442, 213] width 60 height 11
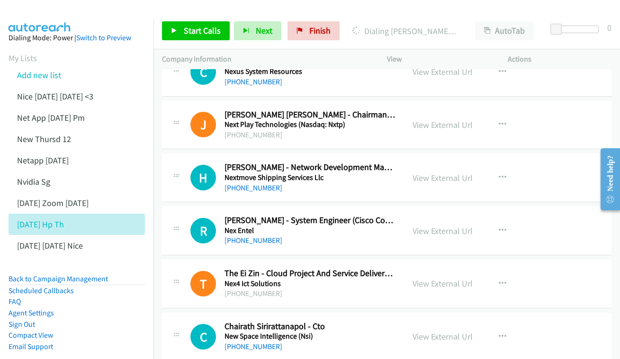
scroll to position [6261, 0]
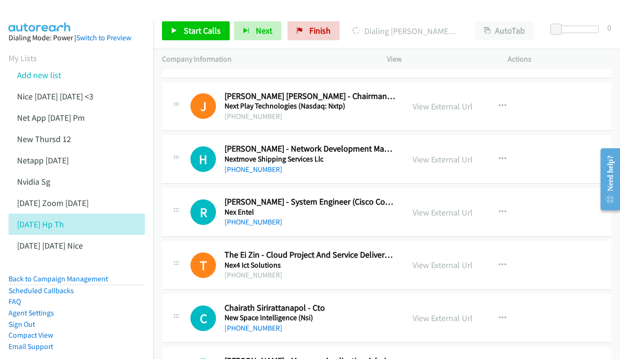
click at [436, 206] on div "View External Url" at bounding box center [442, 212] width 60 height 13
click at [433, 207] on link "View External Url" at bounding box center [442, 212] width 60 height 11
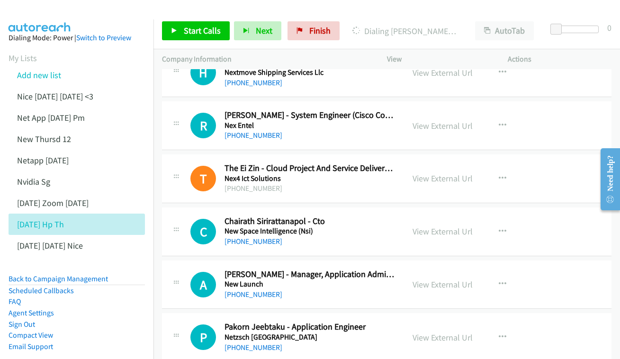
scroll to position [6365, 0]
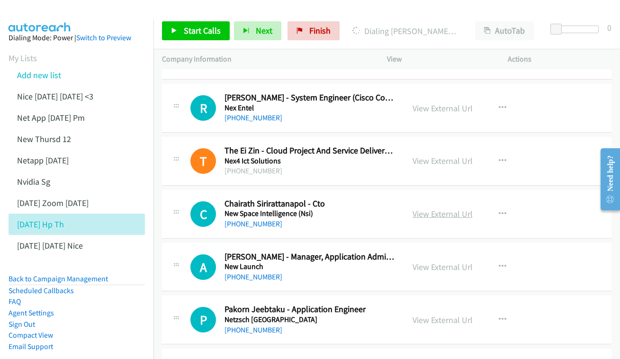
click at [429, 208] on link "View External Url" at bounding box center [442, 213] width 60 height 11
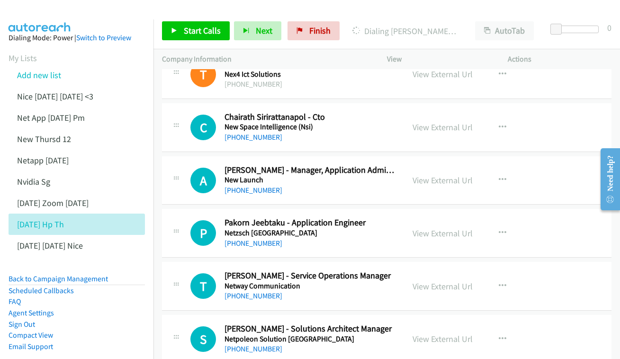
scroll to position [6470, 0]
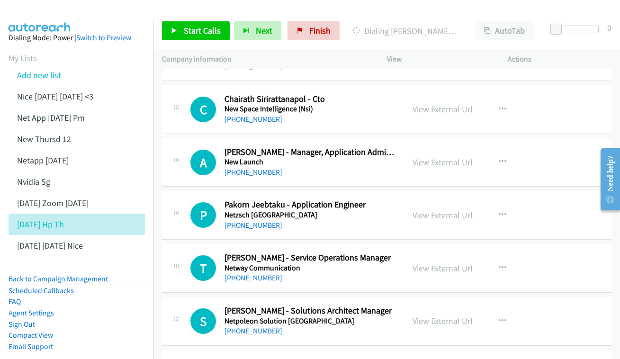
click at [429, 210] on link "View External Url" at bounding box center [442, 215] width 60 height 11
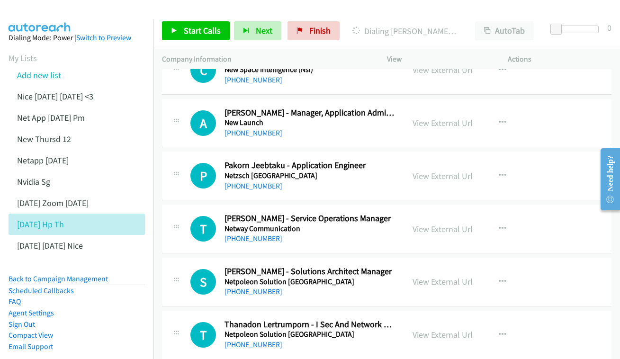
scroll to position [6522, 0]
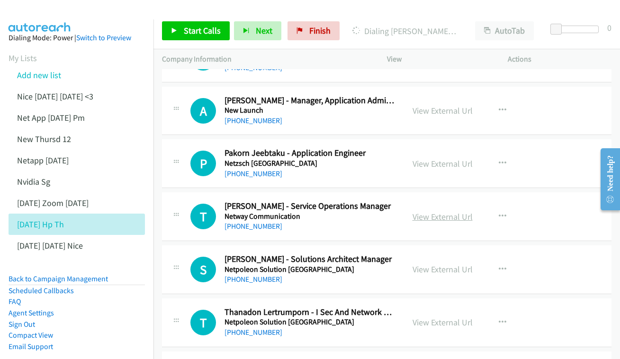
click at [419, 211] on link "View External Url" at bounding box center [442, 216] width 60 height 11
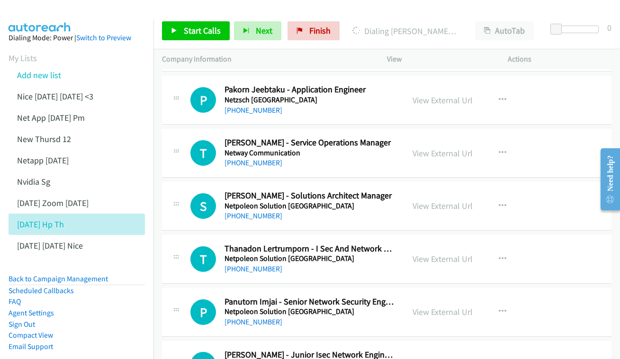
scroll to position [6583, 0]
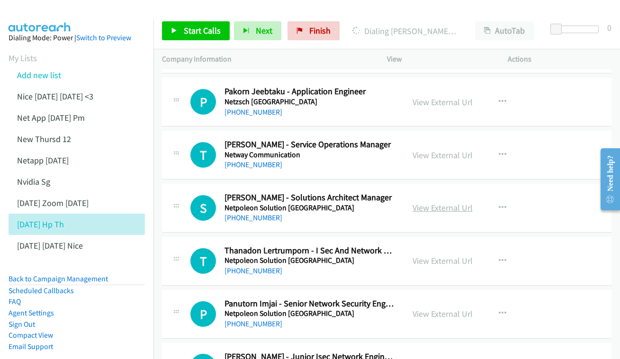
click at [421, 202] on link "View External Url" at bounding box center [442, 207] width 60 height 11
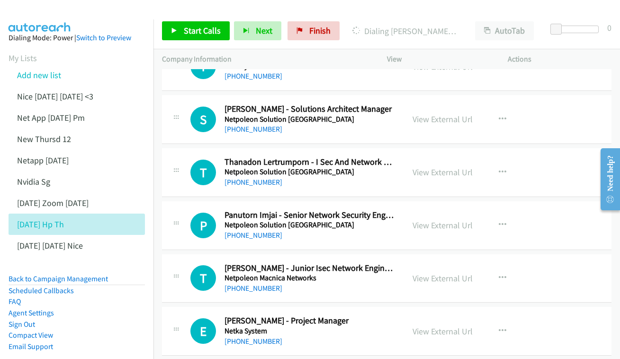
scroll to position [6687, 0]
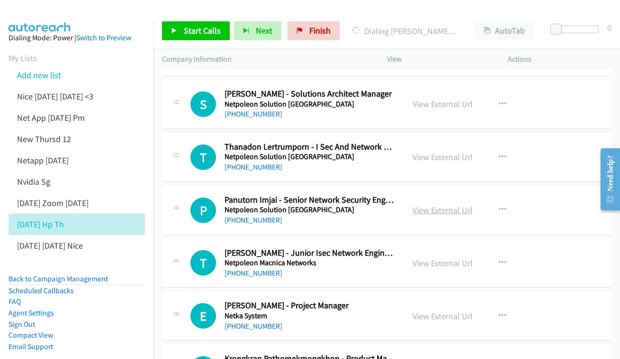
click at [454, 205] on link "View External Url" at bounding box center [442, 210] width 60 height 11
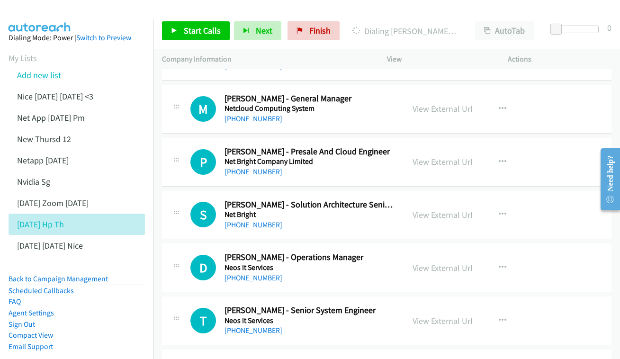
scroll to position [7002, 0]
